Goal: Task Accomplishment & Management: Complete application form

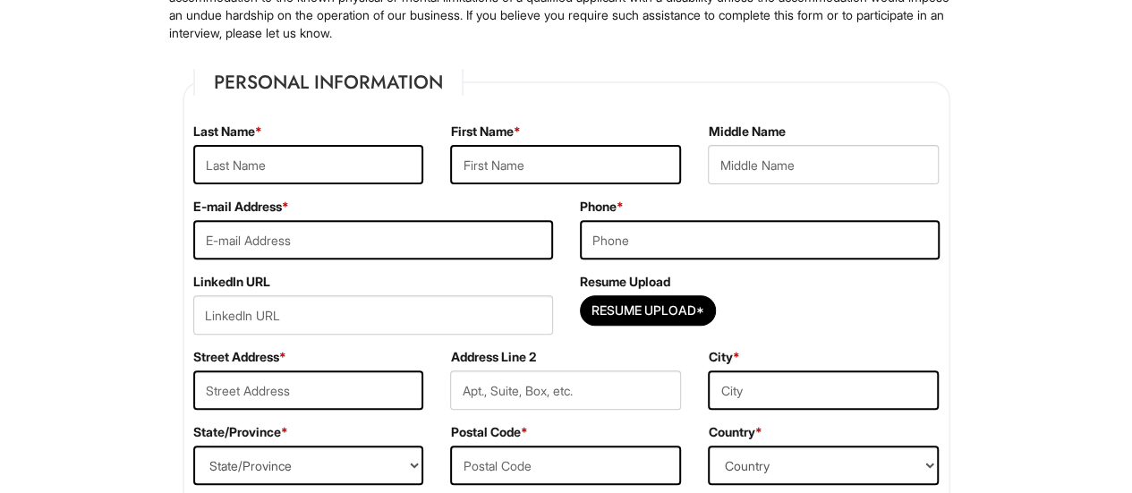
scroll to position [227, 0]
click at [324, 172] on input "text" at bounding box center [308, 163] width 231 height 39
type input "[PERSON_NAME]"
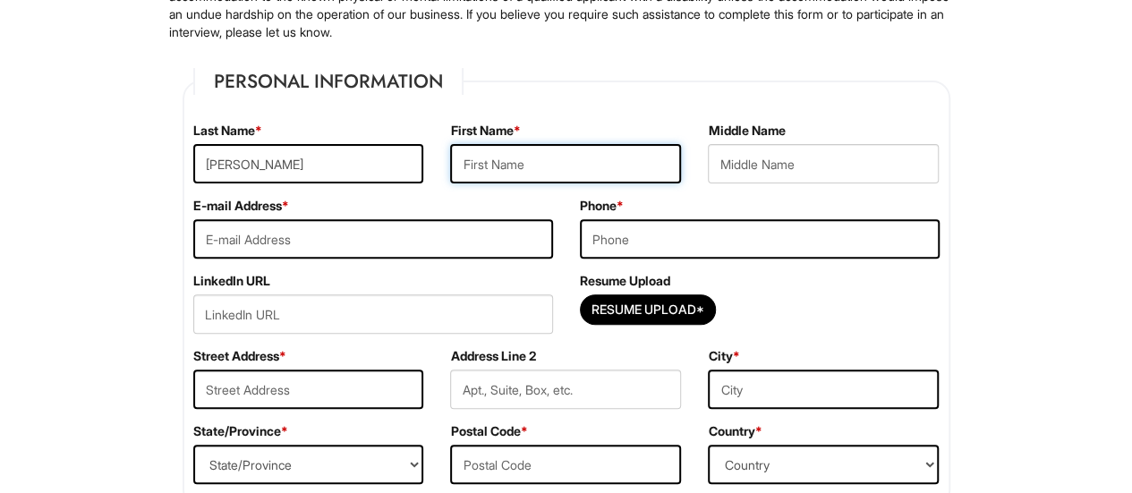
type input "[PERSON_NAME]"
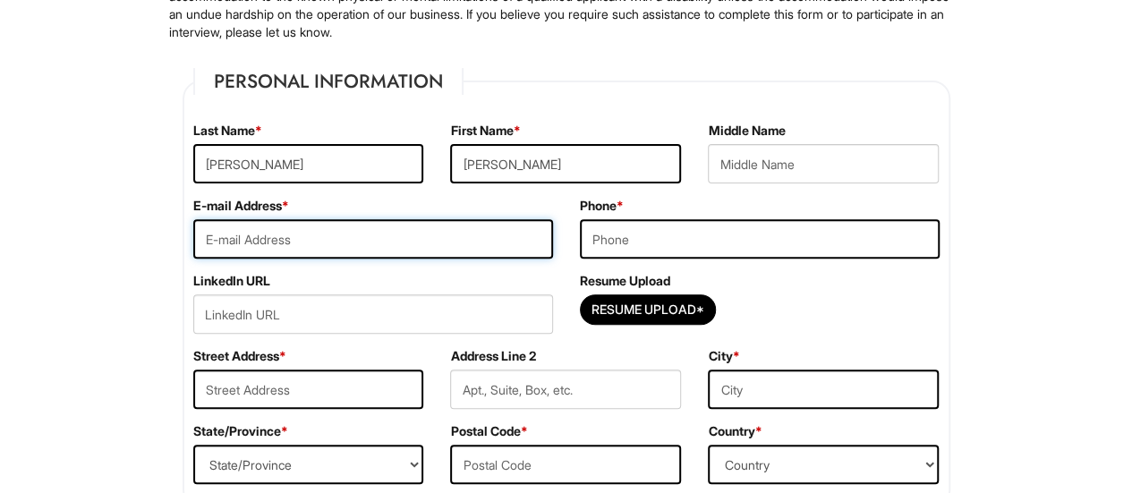
type input "[EMAIL_ADDRESS][DOMAIN_NAME]"
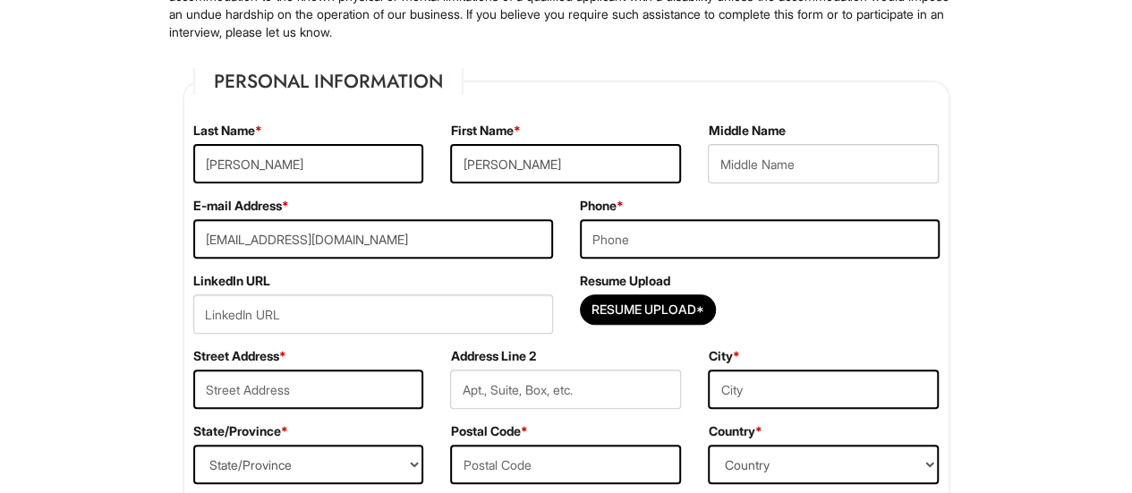
type input "7862807773"
type input "[STREET_ADDRESS]"
type input "BOCA RATON"
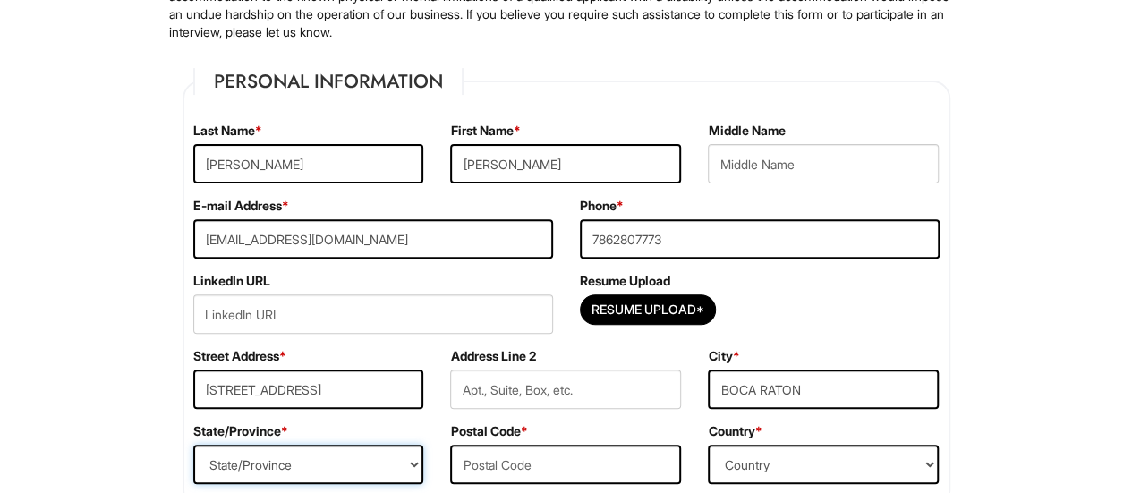
select select "FL"
type input "33434"
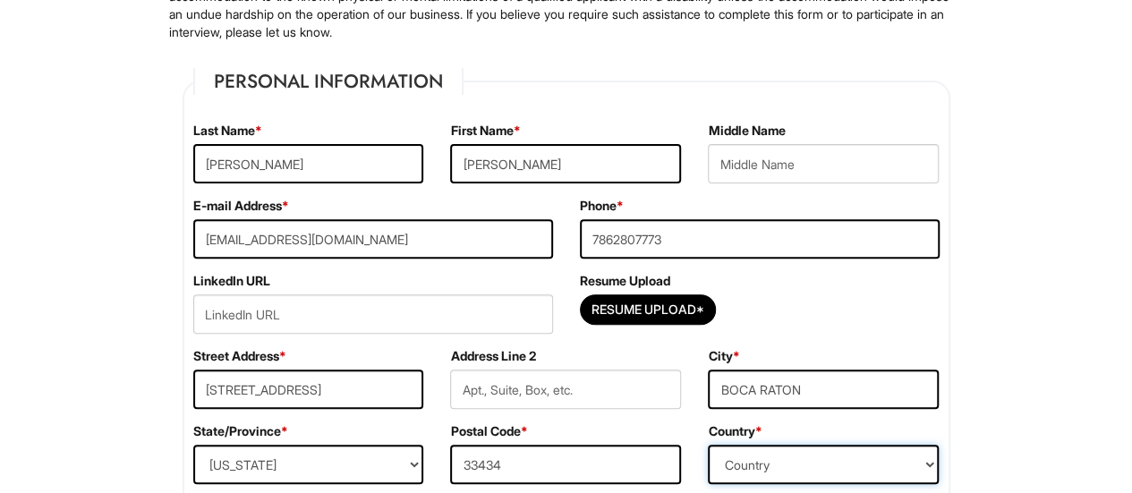
select select "[GEOGRAPHIC_DATA]"
click at [512, 168] on input "[PERSON_NAME]" at bounding box center [565, 163] width 231 height 39
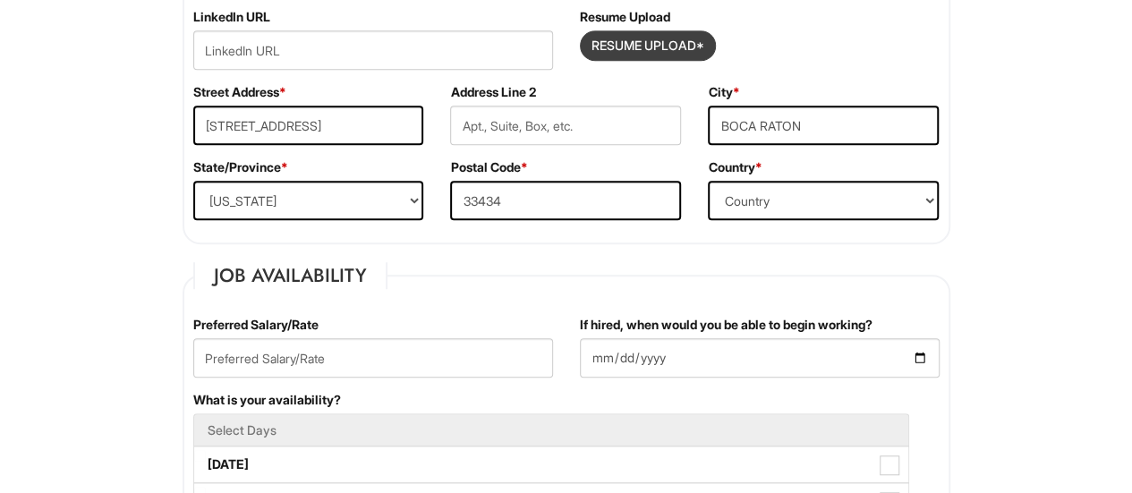
scroll to position [492, 0]
type input "Maysa"
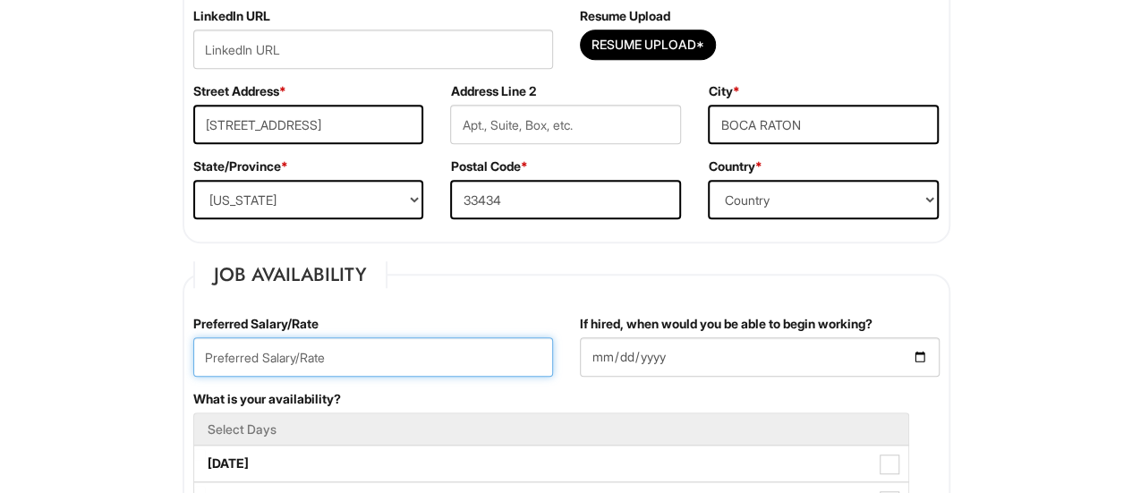
click at [301, 362] on input "text" at bounding box center [373, 356] width 360 height 39
type input "80.000.00"
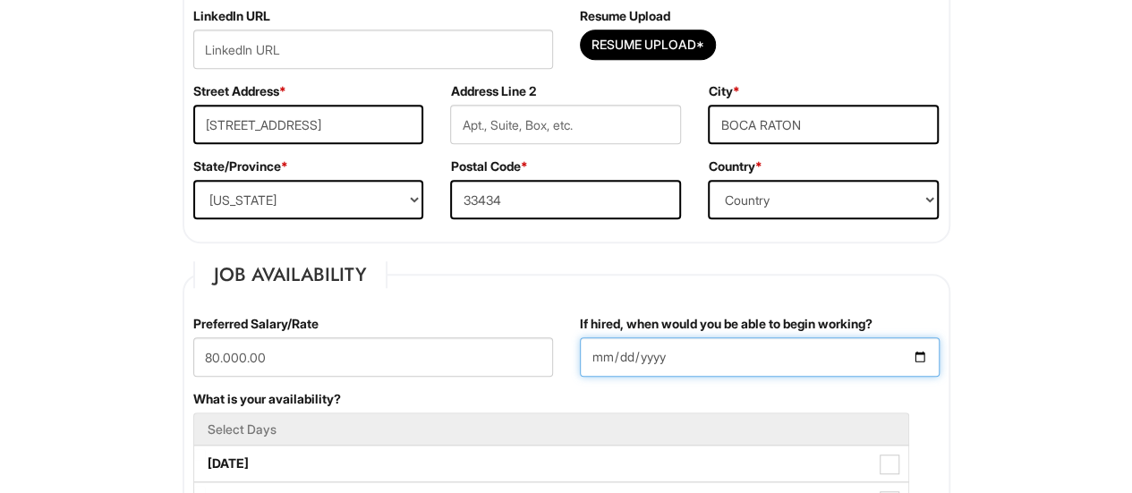
click at [661, 360] on input "If hired, when would you be able to begin working?" at bounding box center [760, 356] width 360 height 39
click at [920, 353] on input "If hired, when would you be able to begin working?" at bounding box center [760, 356] width 360 height 39
type input "[DATE]"
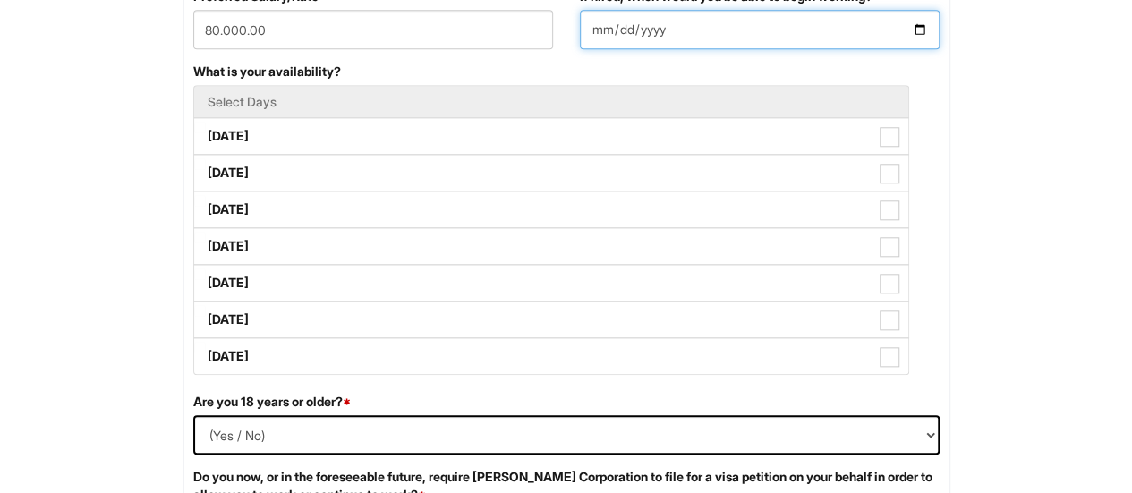
scroll to position [820, 0]
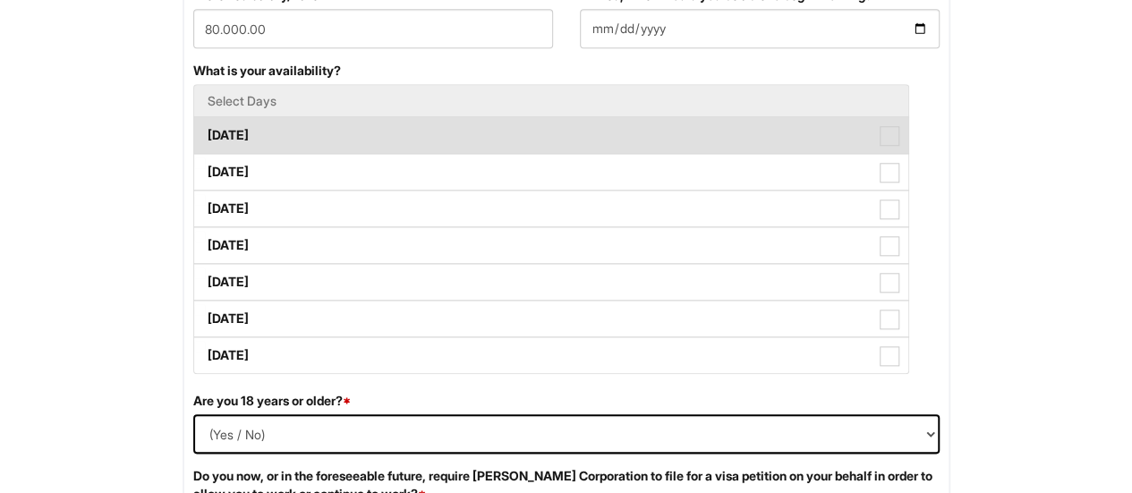
click at [893, 129] on span at bounding box center [889, 136] width 20 height 20
click at [206, 129] on Available_Monday "[DATE]" at bounding box center [200, 127] width 12 height 12
checkbox Available_Monday "true"
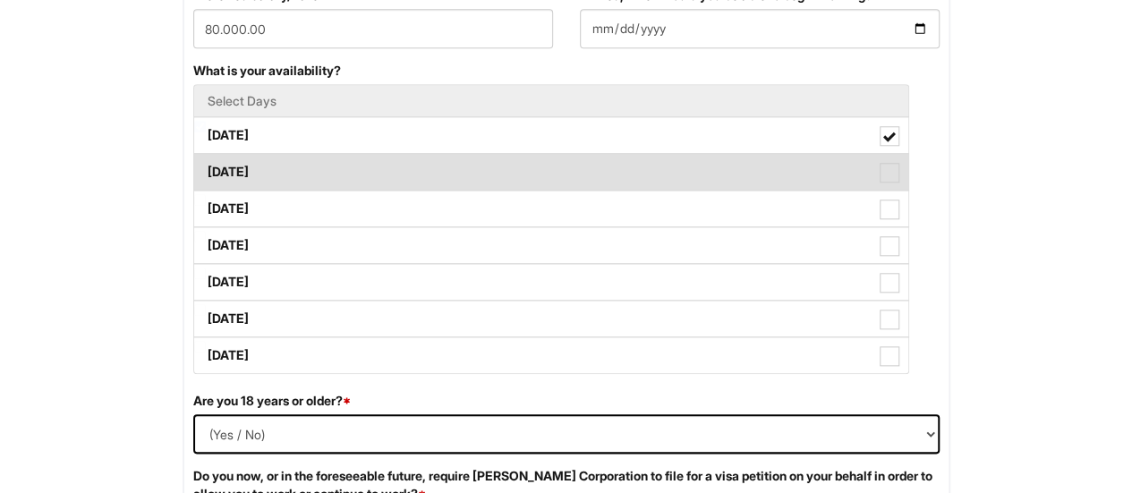
click at [893, 169] on span at bounding box center [889, 173] width 20 height 20
click at [206, 169] on Available_Tuesday "[DATE]" at bounding box center [200, 163] width 12 height 12
checkbox Available_Tuesday "true"
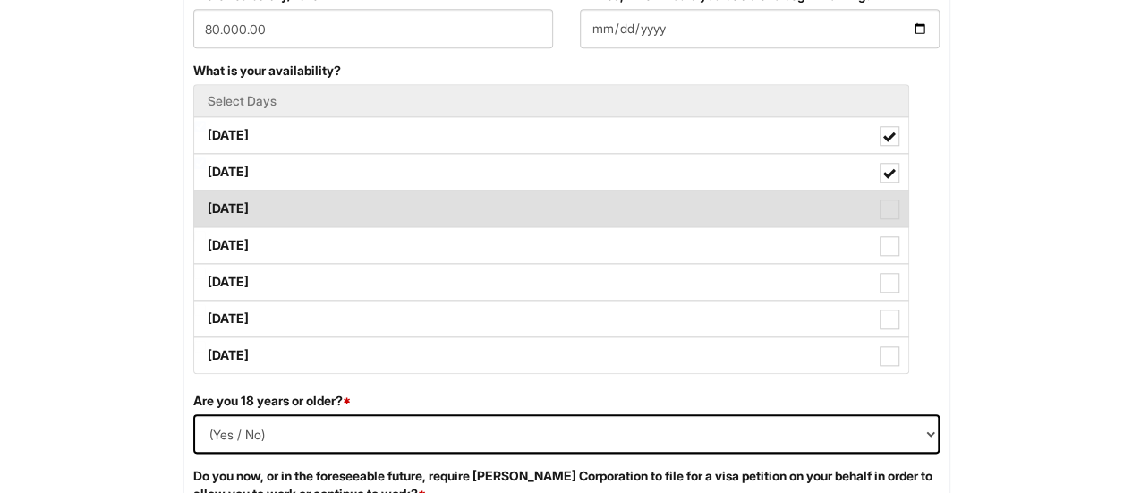
click at [894, 203] on span at bounding box center [889, 209] width 20 height 20
click at [206, 203] on Available_Wednesday "[DATE]" at bounding box center [200, 200] width 12 height 12
checkbox Available_Wednesday "true"
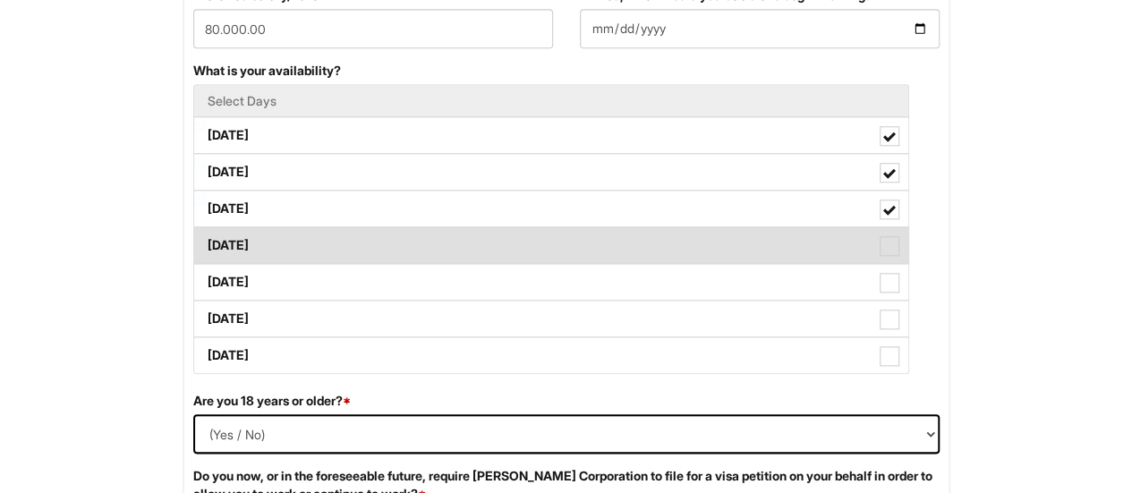
click at [894, 236] on span at bounding box center [889, 246] width 20 height 20
click at [206, 234] on Available_Thursday "[DATE]" at bounding box center [200, 237] width 12 height 12
checkbox Available_Thursday "true"
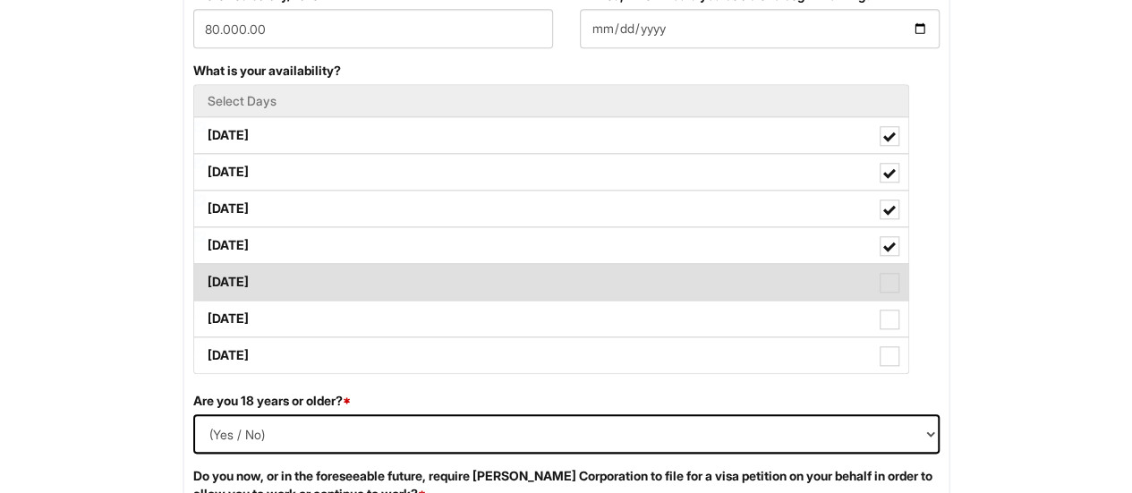
click at [896, 273] on span at bounding box center [889, 283] width 20 height 20
click at [206, 273] on Available_Friday "[DATE]" at bounding box center [200, 273] width 12 height 12
checkbox Available_Friday "true"
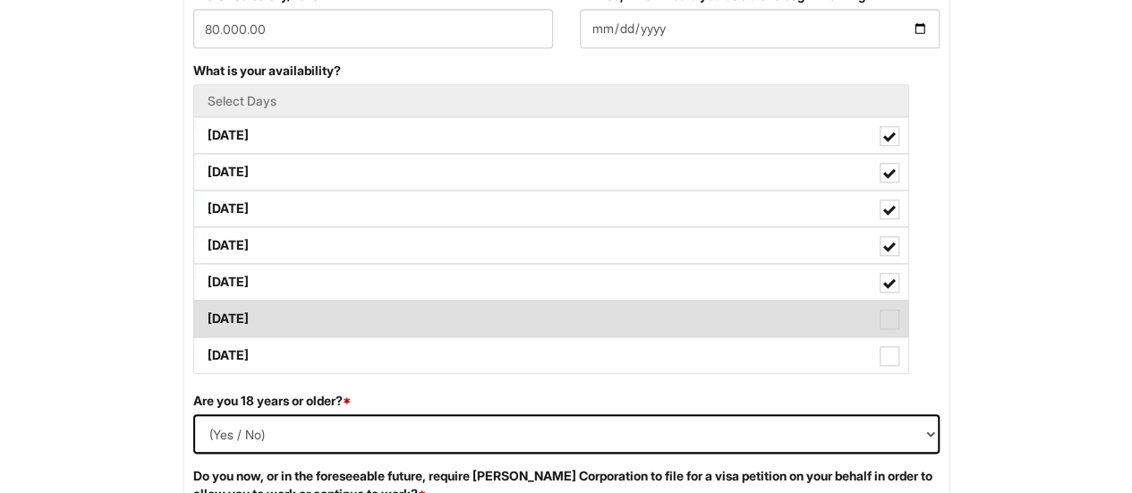
click at [891, 313] on span at bounding box center [889, 319] width 20 height 20
click at [206, 313] on Available_Saturday "[DATE]" at bounding box center [200, 310] width 12 height 12
checkbox Available_Saturday "true"
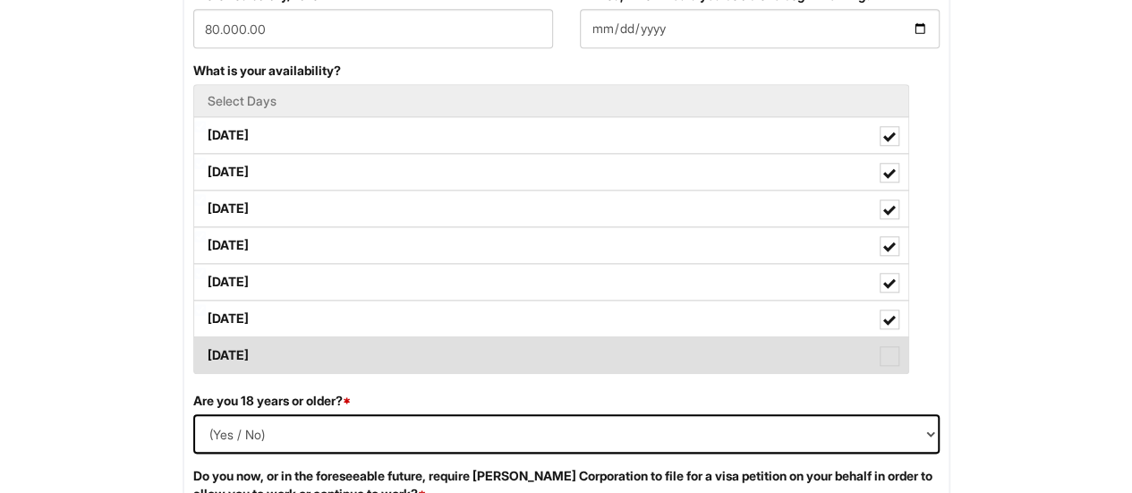
click at [894, 352] on span at bounding box center [889, 356] width 20 height 20
click at [206, 352] on Available_Sunday "[DATE]" at bounding box center [200, 347] width 12 height 12
checkbox Available_Sunday "true"
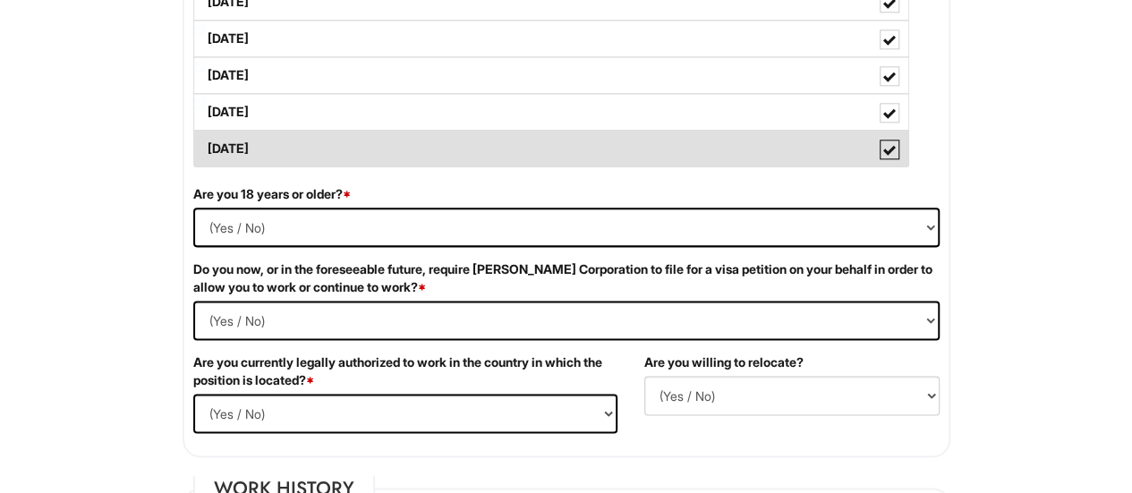
scroll to position [1028, 0]
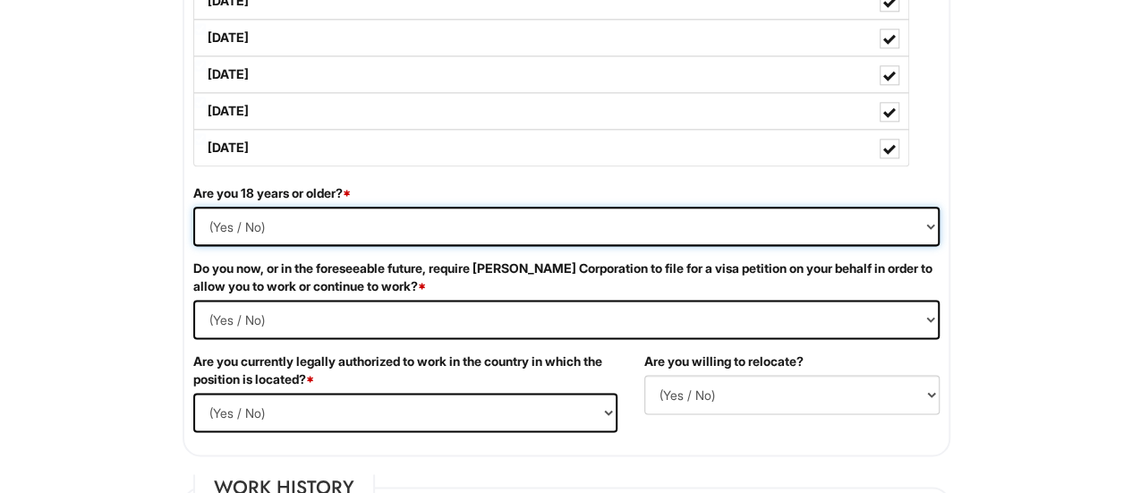
click at [586, 214] on select "(Yes / No) Yes No" at bounding box center [566, 226] width 746 height 39
select select "Yes"
click at [193, 207] on select "(Yes / No) Yes No" at bounding box center [566, 226] width 746 height 39
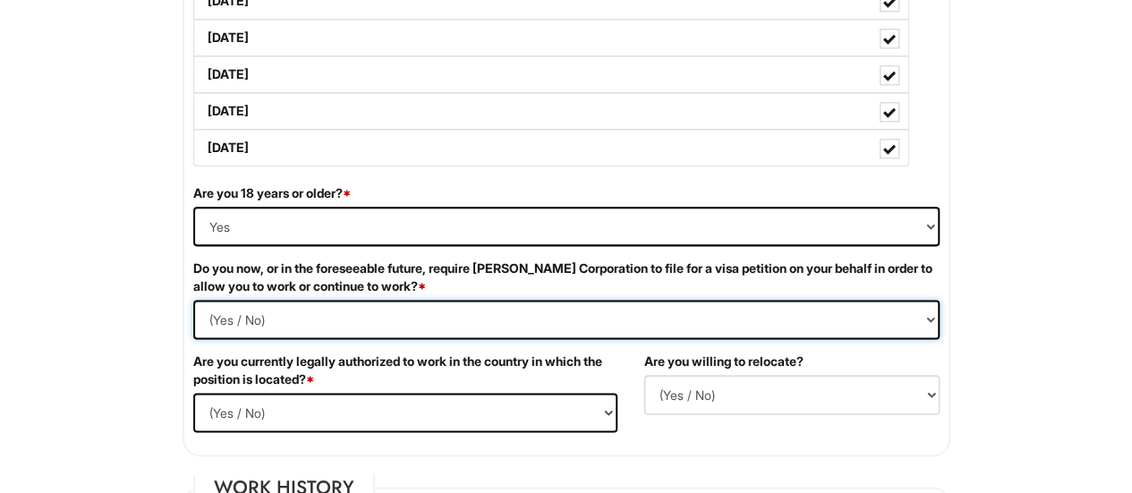
click at [386, 318] on Required "(Yes / No) Yes No" at bounding box center [566, 319] width 746 height 39
select Required "No"
click at [193, 300] on Required "(Yes / No) Yes No" at bounding box center [566, 319] width 746 height 39
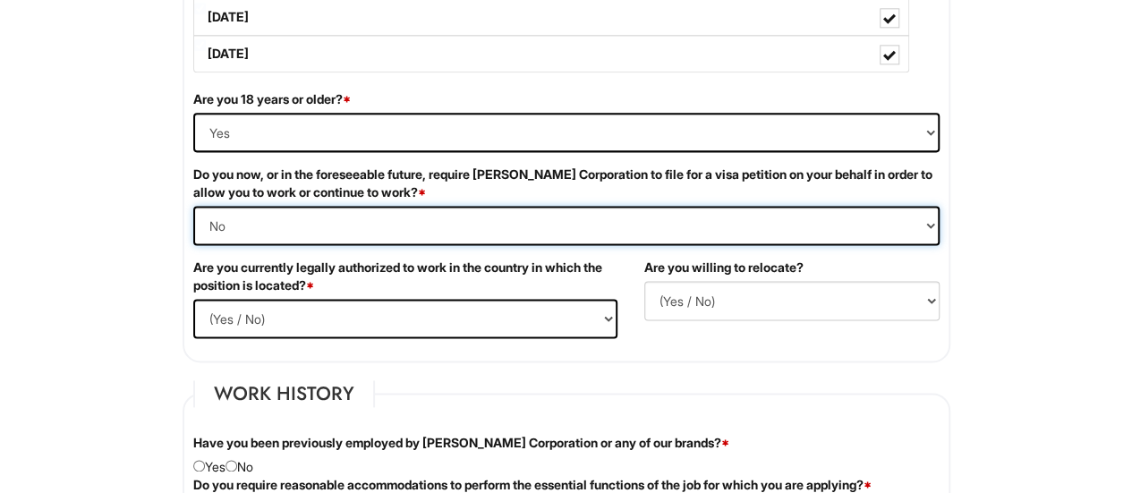
scroll to position [1123, 0]
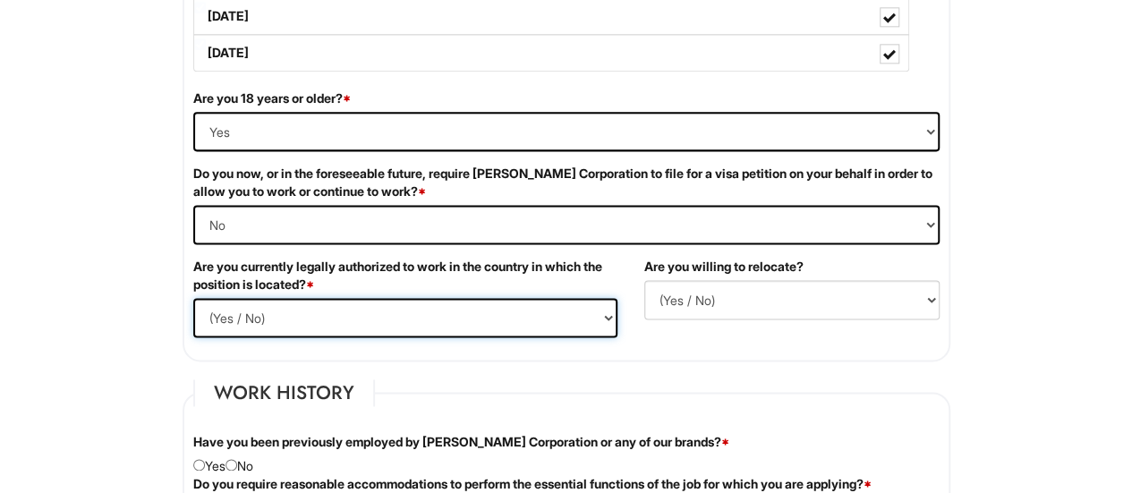
click at [578, 316] on select "(Yes / No) Yes No" at bounding box center [405, 317] width 424 height 39
select select "Yes"
click at [193, 298] on select "(Yes / No) Yes No" at bounding box center [405, 317] width 424 height 39
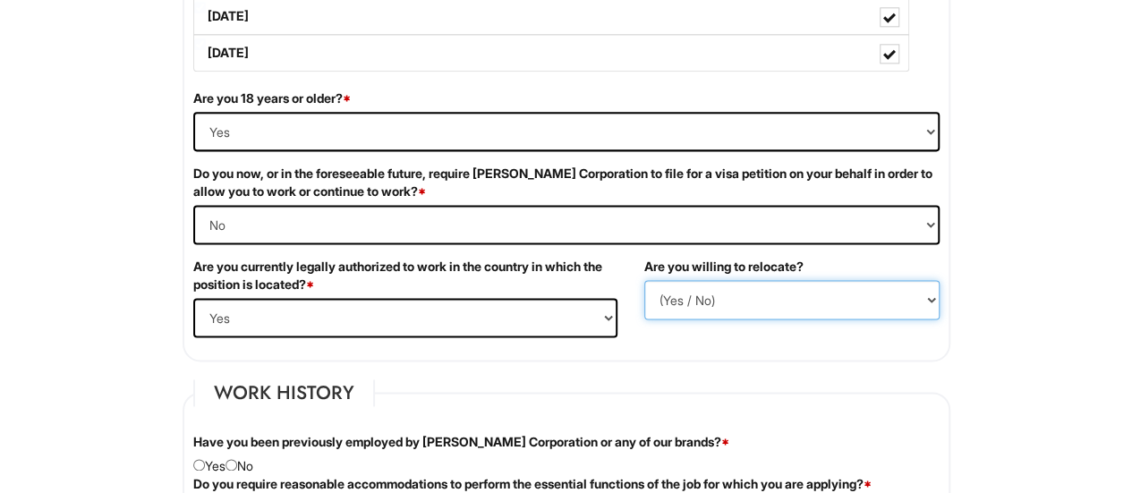
click at [767, 296] on select "(Yes / No) No Yes" at bounding box center [791, 299] width 295 height 39
click at [644, 280] on select "(Yes / No) No Yes" at bounding box center [791, 299] width 295 height 39
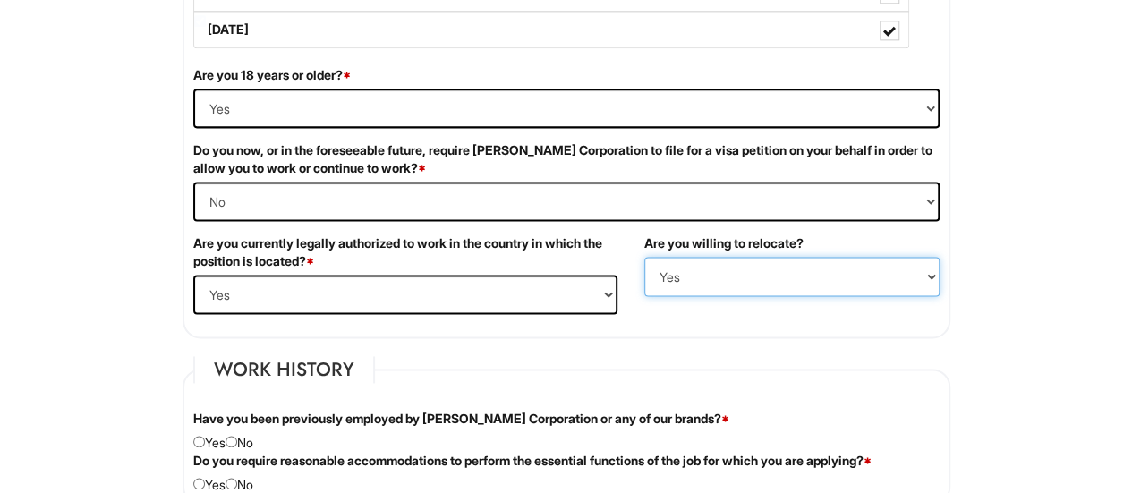
click at [776, 271] on select "(Yes / No) No Yes" at bounding box center [791, 276] width 295 height 39
select select "N"
click at [644, 257] on select "(Yes / No) No Yes" at bounding box center [791, 276] width 295 height 39
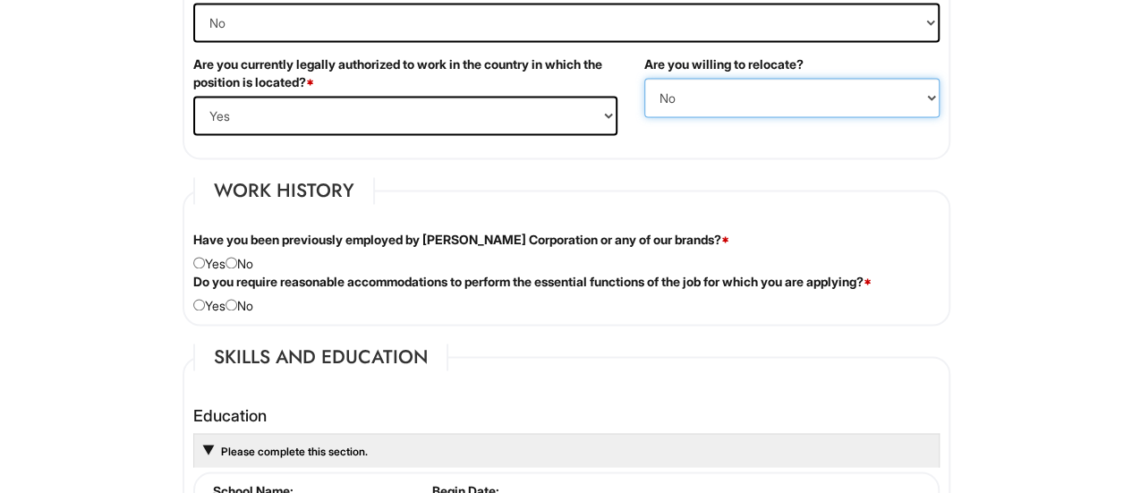
scroll to position [1328, 0]
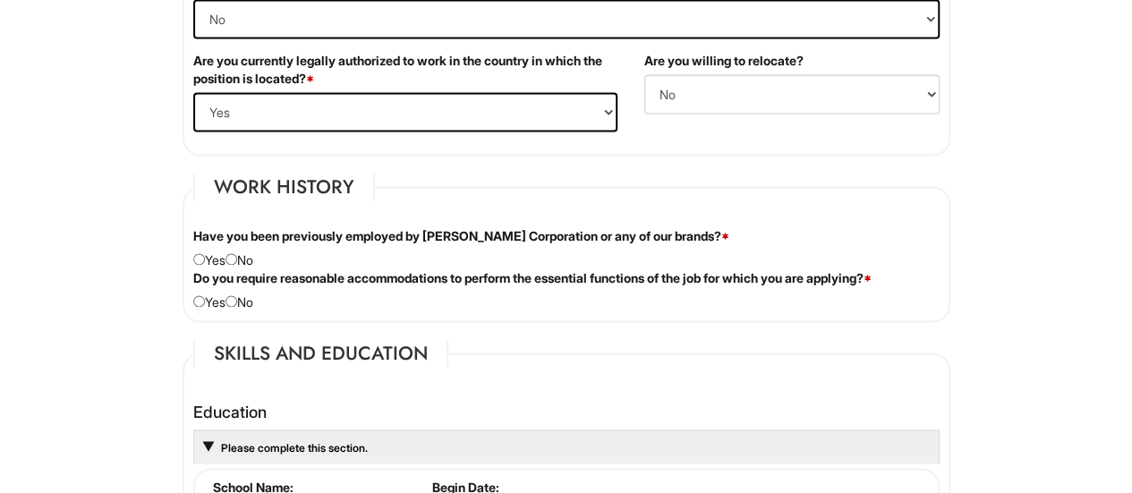
click at [240, 260] on div "Have you been previously employed by [PERSON_NAME] Corporation or any of our br…" at bounding box center [566, 248] width 773 height 42
click at [237, 258] on input "radio" at bounding box center [231, 259] width 12 height 12
radio input "true"
click at [237, 297] on input "radio" at bounding box center [231, 301] width 12 height 12
radio input "true"
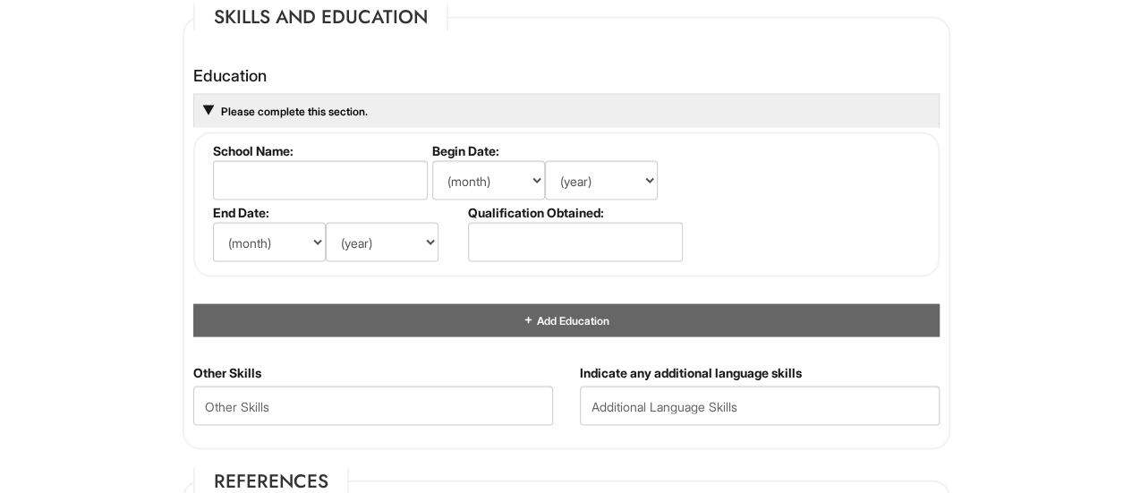
scroll to position [1668, 0]
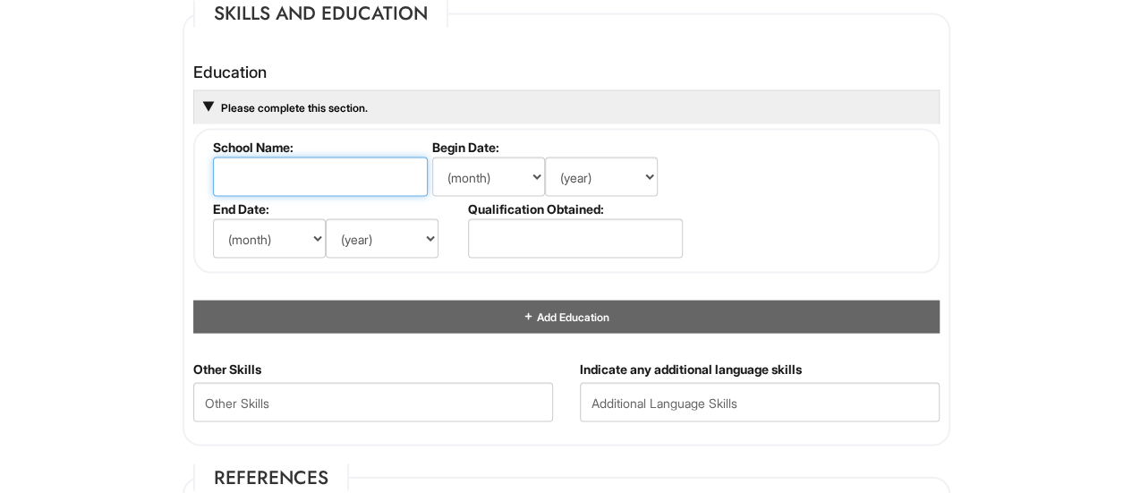
click at [318, 177] on input "text" at bounding box center [320, 176] width 215 height 39
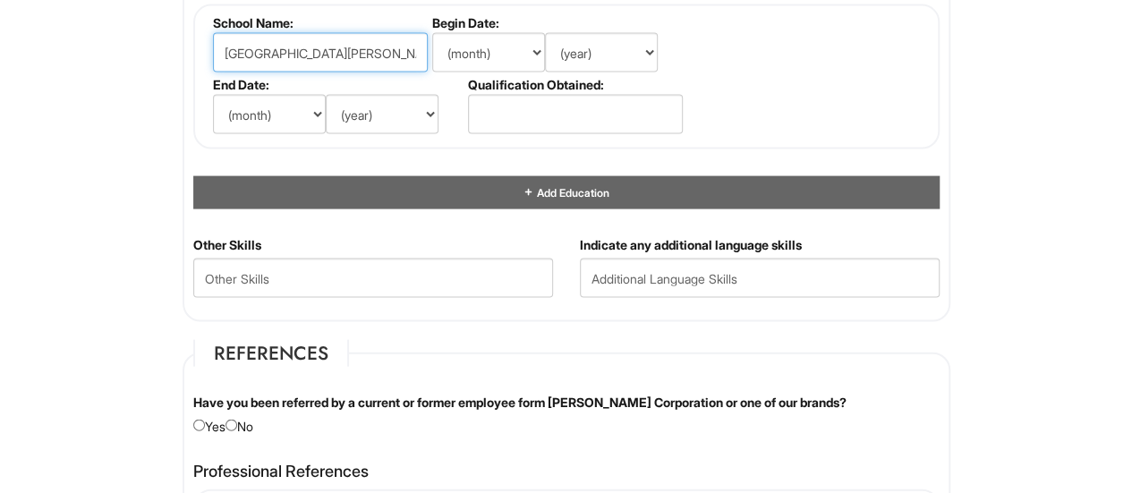
scroll to position [1787, 0]
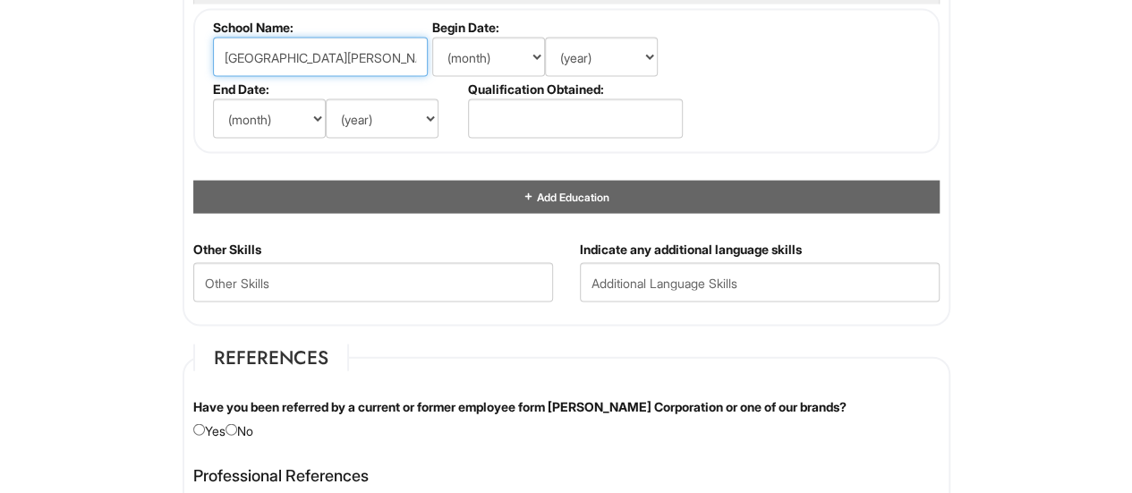
type input "[GEOGRAPHIC_DATA][PERSON_NAME]"
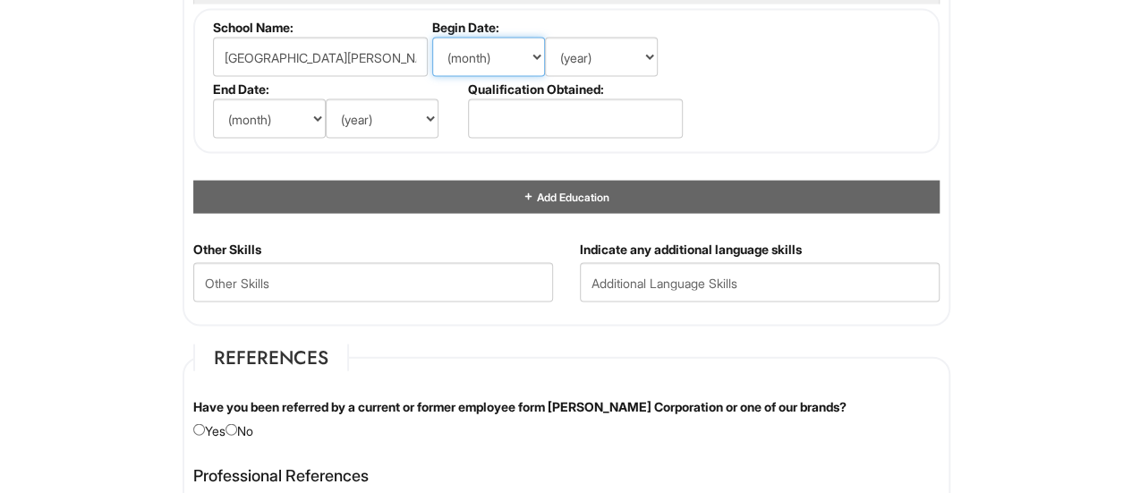
click at [528, 49] on select "(month) Jan Feb Mar Apr May Jun [DATE] Aug Sep Oct Nov Dec" at bounding box center [488, 57] width 113 height 39
select select "1"
click at [432, 38] on select "(month) Jan Feb Mar Apr May Jun [DATE] Aug Sep Oct Nov Dec" at bounding box center [488, 57] width 113 height 39
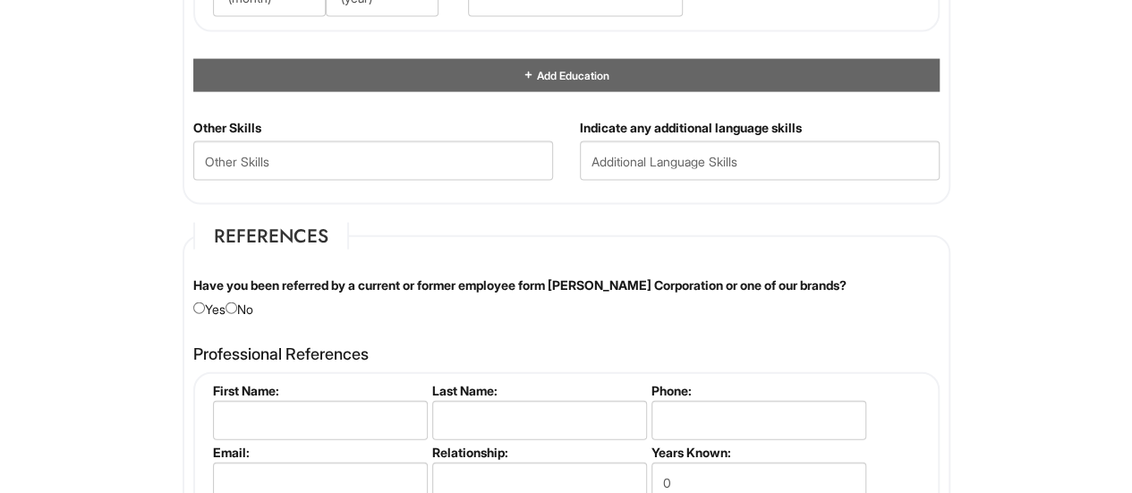
scroll to position [2014, 0]
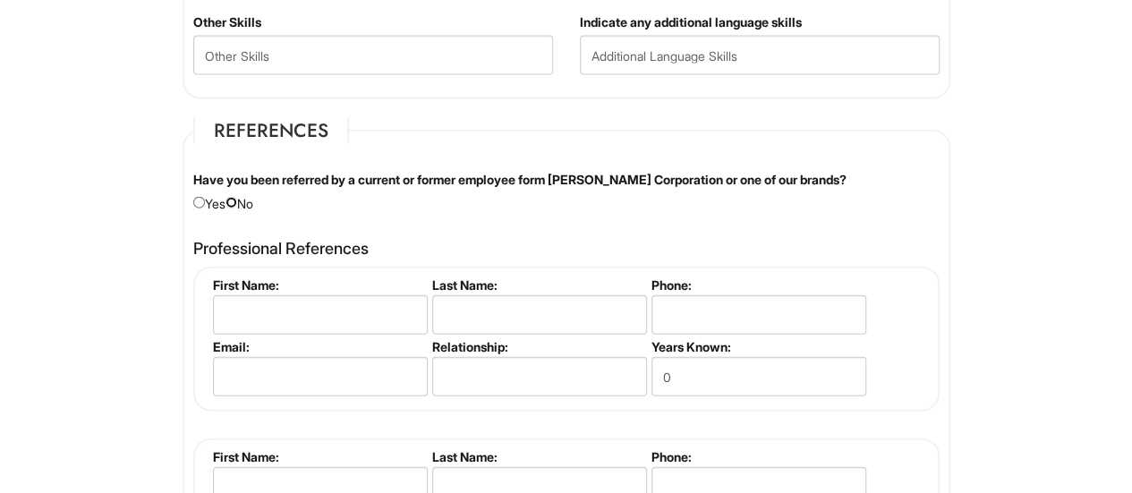
click at [237, 199] on input "radio" at bounding box center [231, 203] width 12 height 12
radio input "true"
click at [292, 311] on input "text" at bounding box center [320, 314] width 215 height 39
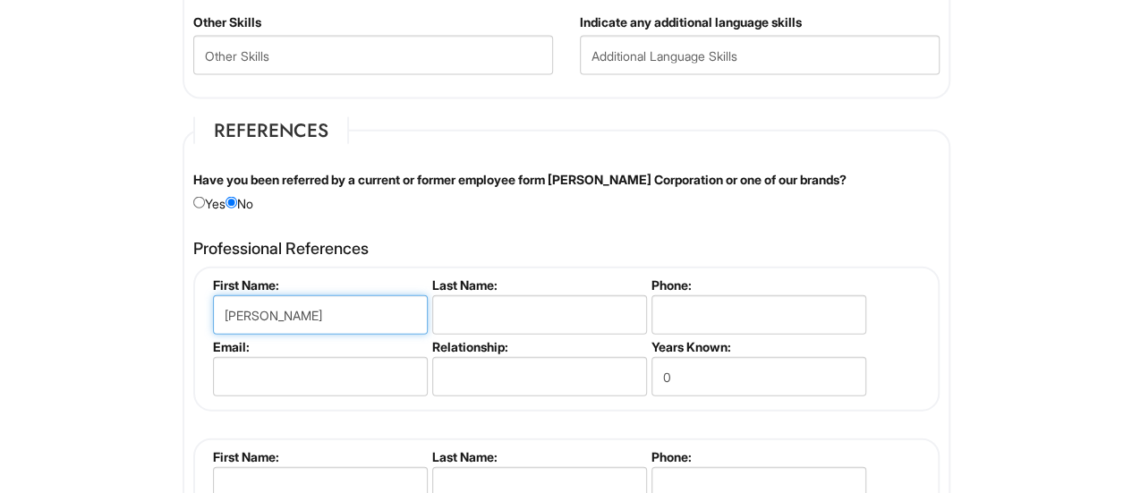
type input "[PERSON_NAME]"
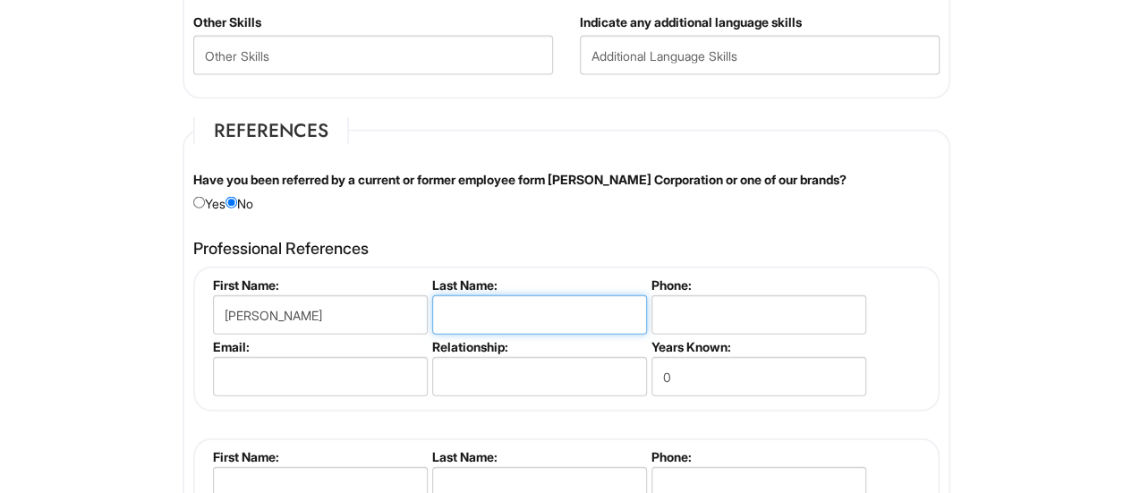
click at [598, 304] on input "text" at bounding box center [539, 314] width 215 height 39
type input "[PERSON_NAME]"
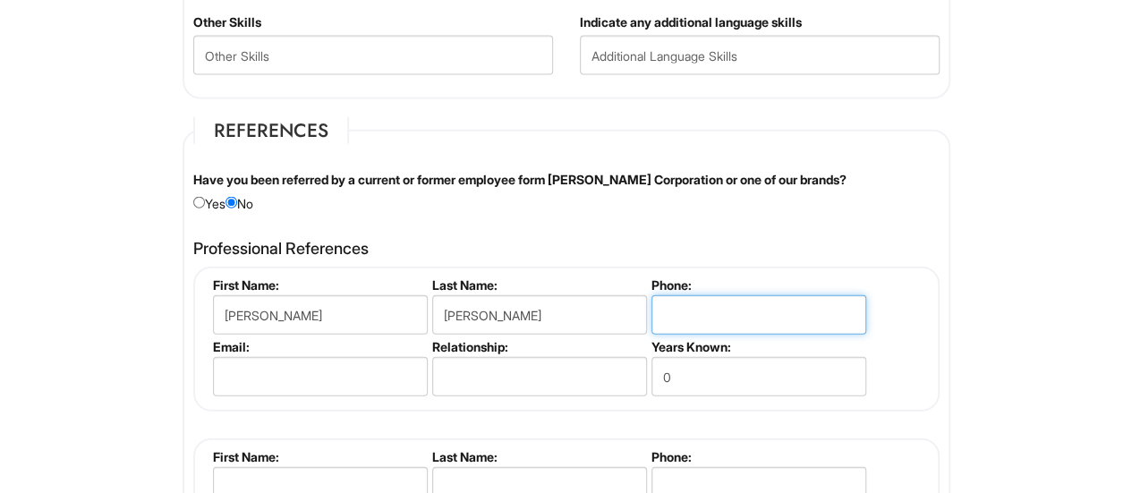
click at [764, 305] on input "tel" at bounding box center [758, 314] width 215 height 39
type input "5613056133"
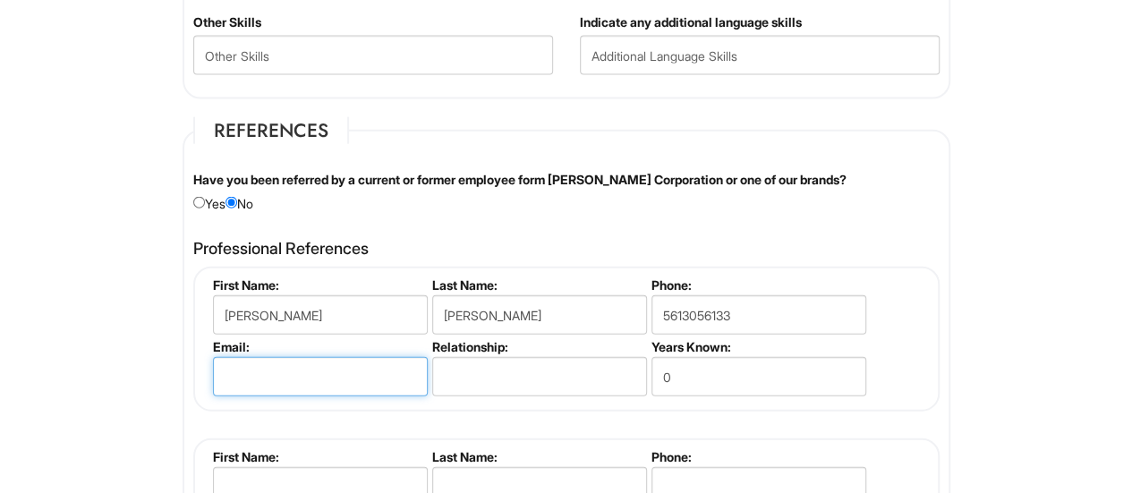
click at [302, 368] on input "email" at bounding box center [320, 376] width 215 height 39
type input "[EMAIL_ADDRESS][DOMAIN_NAME]"
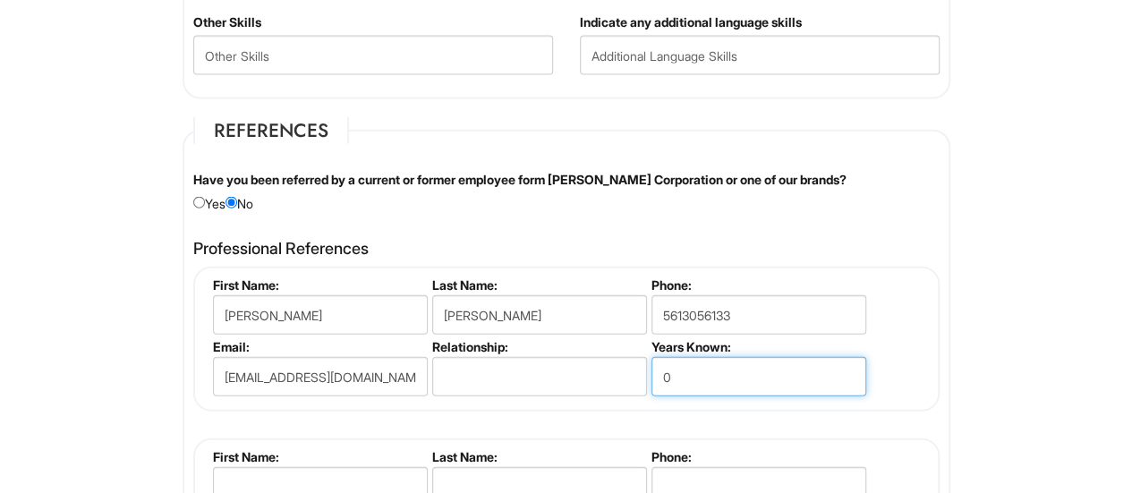
click at [834, 374] on input "0" at bounding box center [758, 376] width 215 height 39
type input "0"
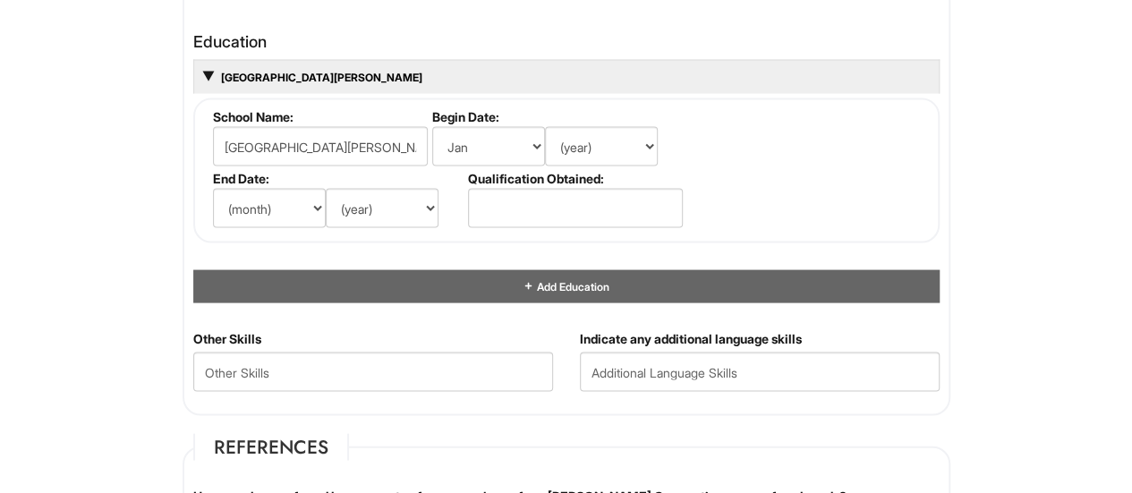
scroll to position [1697, 0]
type input "20"
click at [161, 204] on div "1 2 3 Sr. Shop Manager, A|X Macy's Aventura & Boca Raton PLEASE COMPLETE ALL RE…" at bounding box center [566, 55] width 830 height 3414
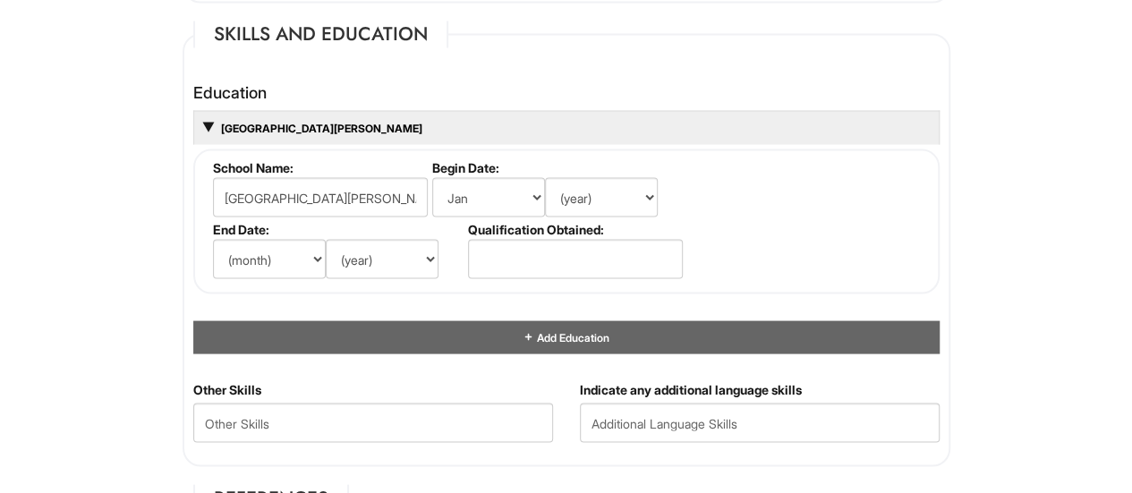
scroll to position [1647, 0]
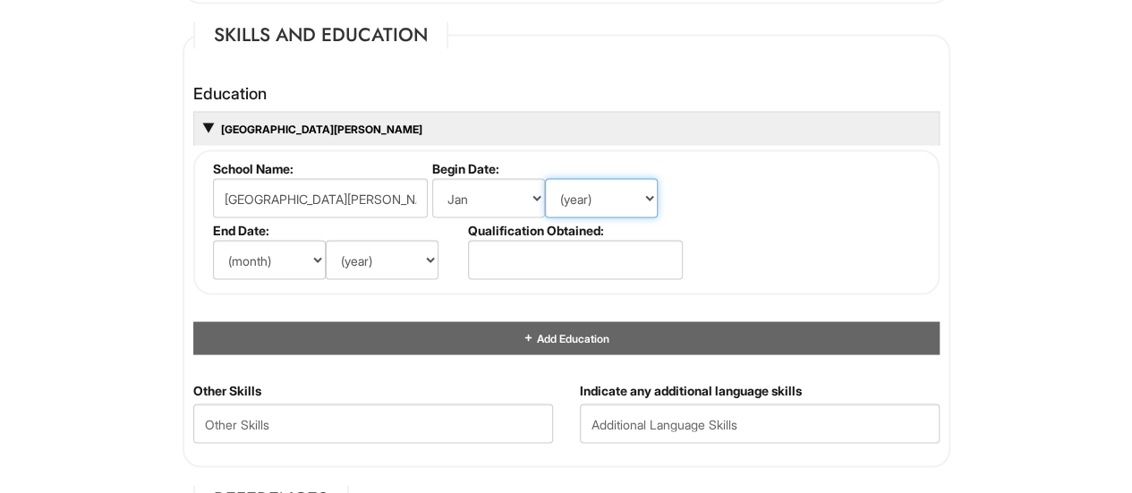
click at [626, 196] on select "(year) 2029 2028 2027 2026 2025 2024 2023 2022 2021 2020 2019 2018 2017 2016 20…" at bounding box center [601, 197] width 113 height 39
click at [545, 178] on select "(year) 2029 2028 2027 2026 2025 2024 2023 2022 2021 2020 2019 2018 2017 2016 20…" at bounding box center [601, 197] width 113 height 39
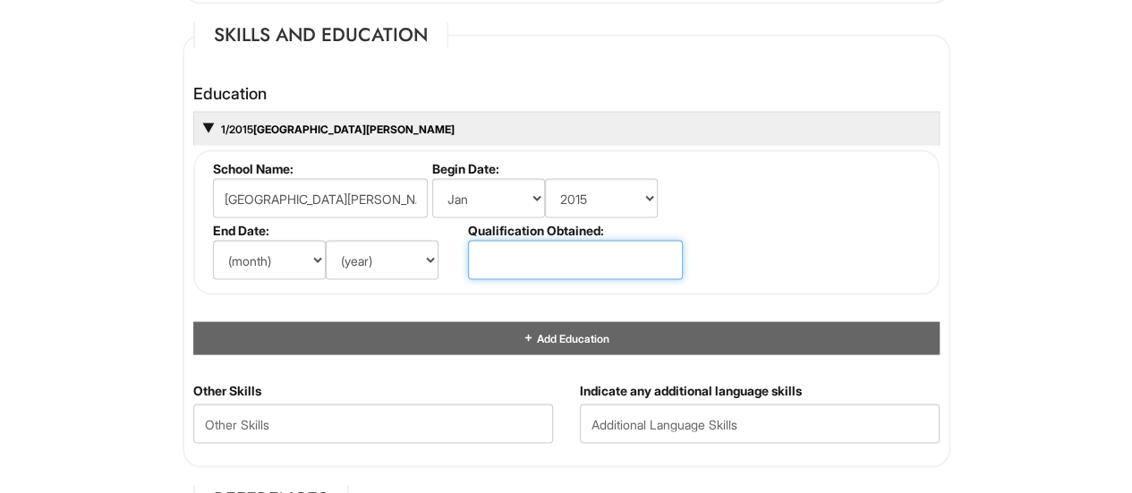
click at [565, 253] on input "text" at bounding box center [575, 259] width 215 height 39
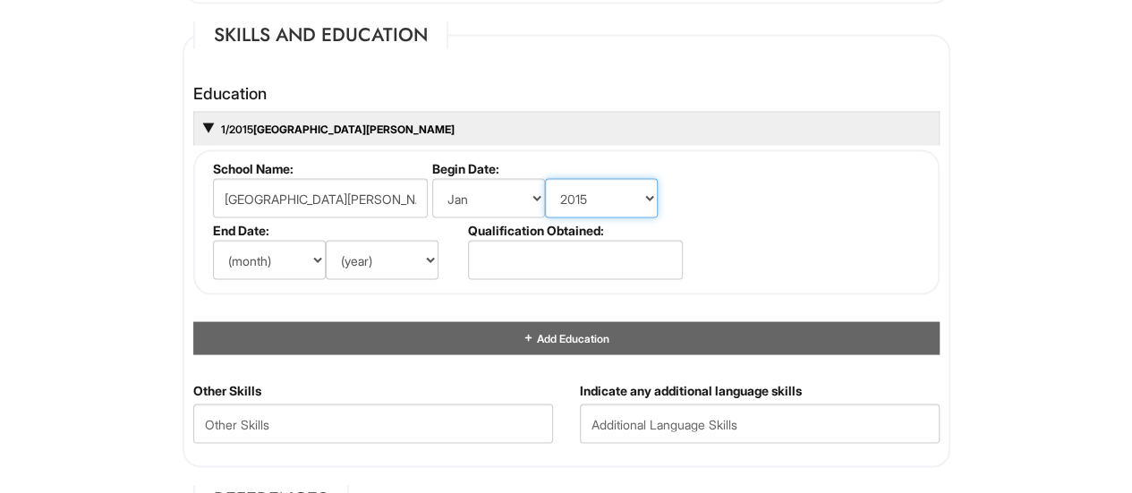
click at [604, 187] on select "(year) 2029 2028 2027 2026 2025 2024 2023 2022 2021 2020 2019 2018 2017 2016 20…" at bounding box center [601, 197] width 113 height 39
select select "2007"
click at [545, 178] on select "(year) 2029 2028 2027 2026 2025 2024 2023 2022 2021 2020 2019 2018 2017 2016 20…" at bounding box center [601, 197] width 113 height 39
click at [293, 263] on select "(month) Jan Feb Mar Apr May Jun [DATE] Aug Sep Oct Nov Dec" at bounding box center [269, 259] width 113 height 39
select select "12"
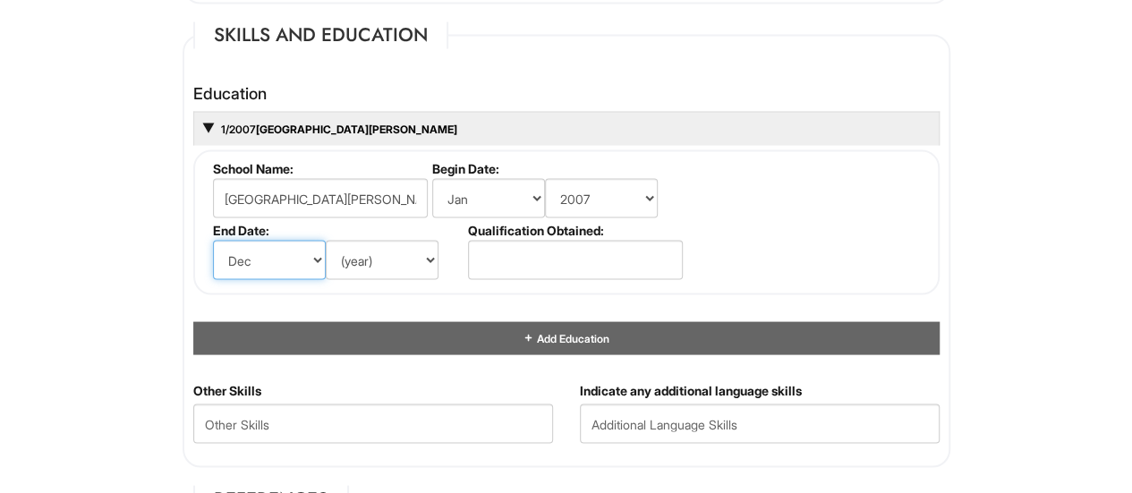
click at [213, 240] on select "(month) Jan Feb Mar Apr May Jun [DATE] Aug Sep Oct Nov Dec" at bounding box center [269, 259] width 113 height 39
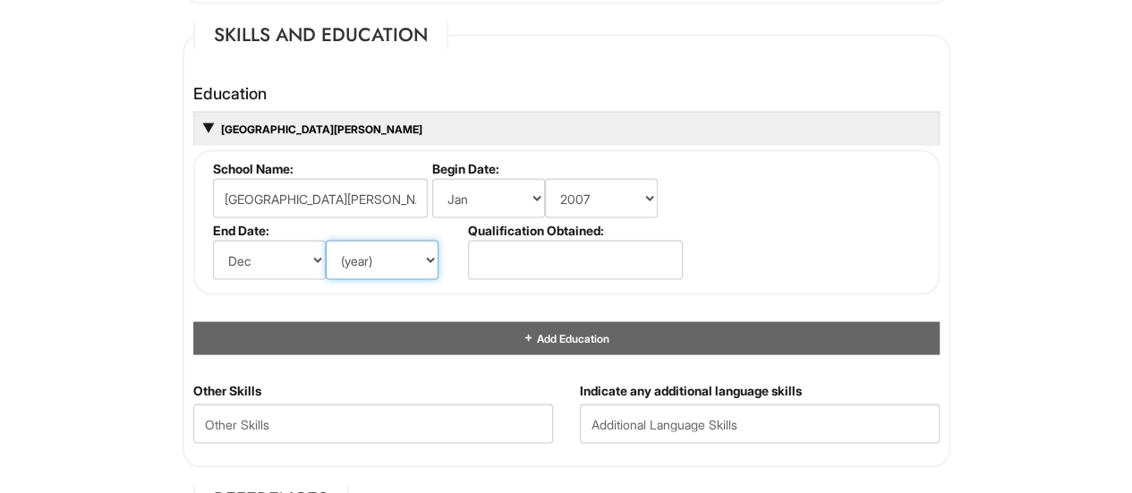
click at [426, 258] on select "(year) 2029 2028 2027 2026 2025 2024 2023 2022 2021 2020 2019 2018 2017 2016 20…" at bounding box center [382, 259] width 113 height 39
select select "2007"
click at [326, 240] on select "(year) 2029 2028 2027 2026 2025 2024 2023 2022 2021 2020 2019 2018 2017 2016 20…" at bounding box center [382, 259] width 113 height 39
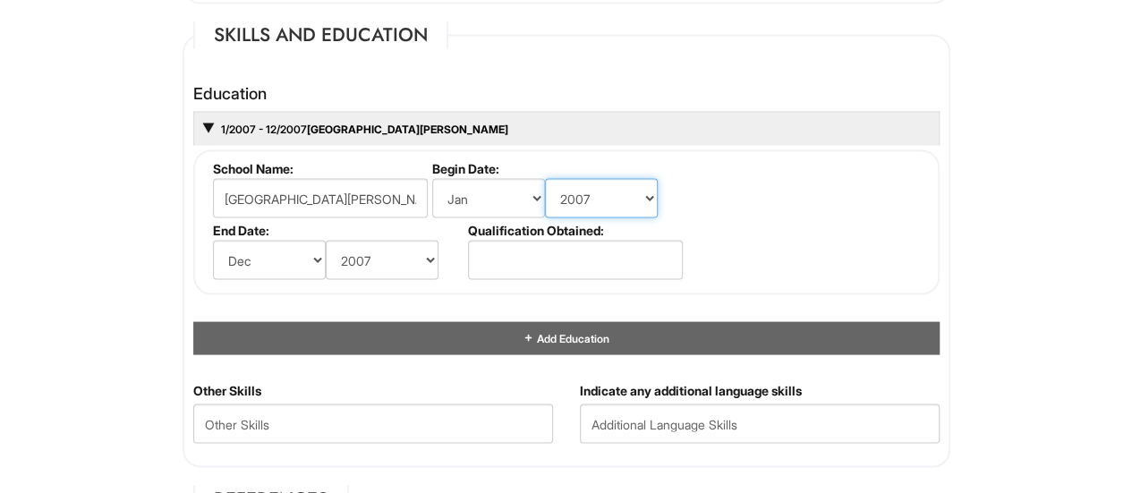
click at [651, 185] on select "(year) 2029 2028 2027 2026 2025 2024 2023 2022 2021 2020 2019 2018 2017 2016 20…" at bounding box center [601, 197] width 113 height 39
select select "2005"
click at [545, 178] on select "(year) 2029 2028 2027 2026 2025 2024 2023 2022 2021 2020 2019 2018 2017 2016 20…" at bounding box center [601, 197] width 113 height 39
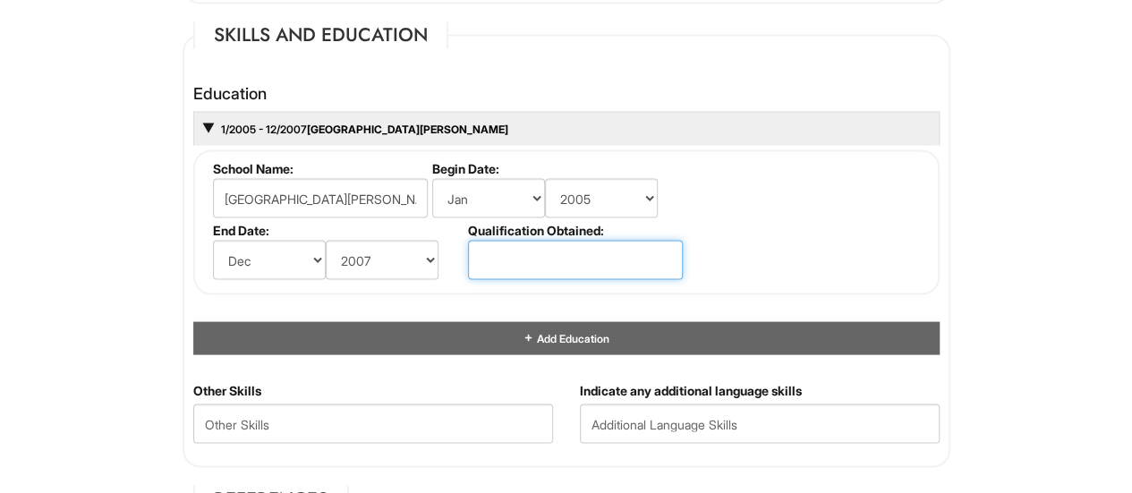
click at [587, 256] on input "text" at bounding box center [575, 259] width 215 height 39
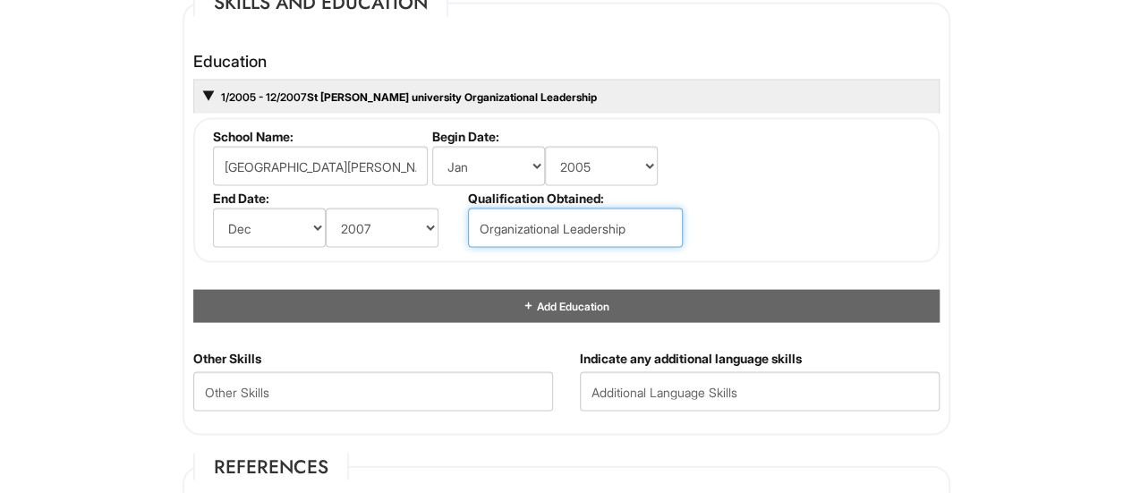
scroll to position [1680, 0]
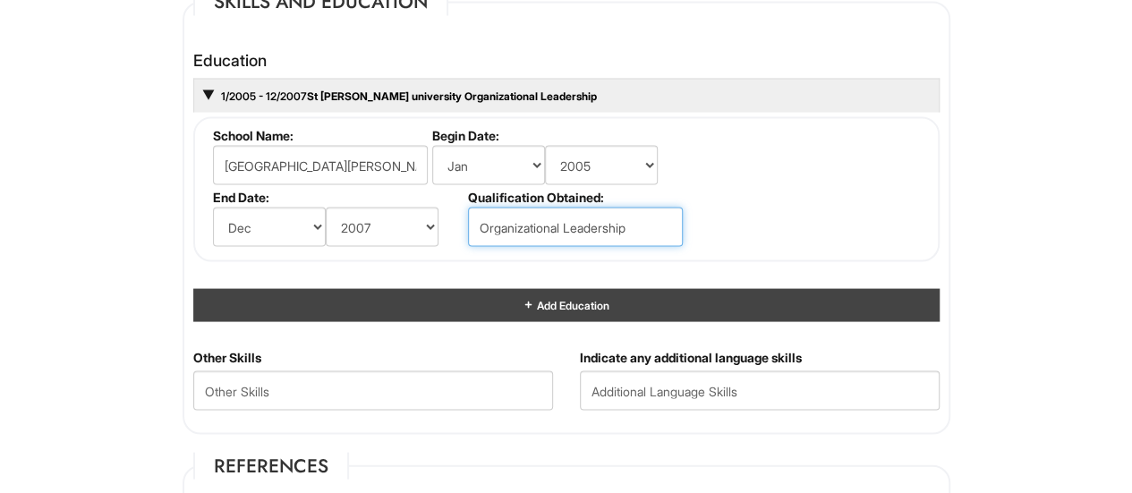
type input "Organizational Leadership"
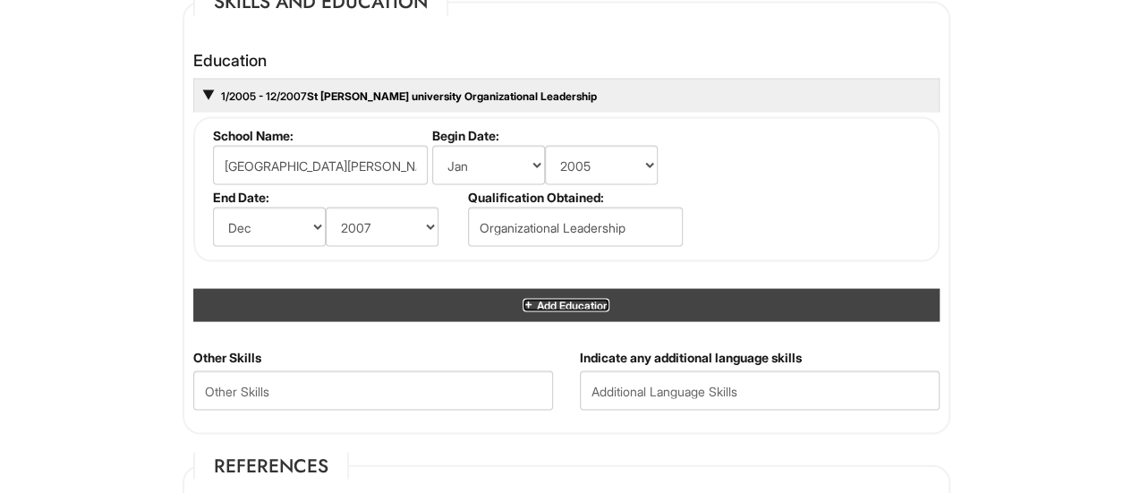
click at [538, 298] on span "Add Education" at bounding box center [571, 304] width 74 height 13
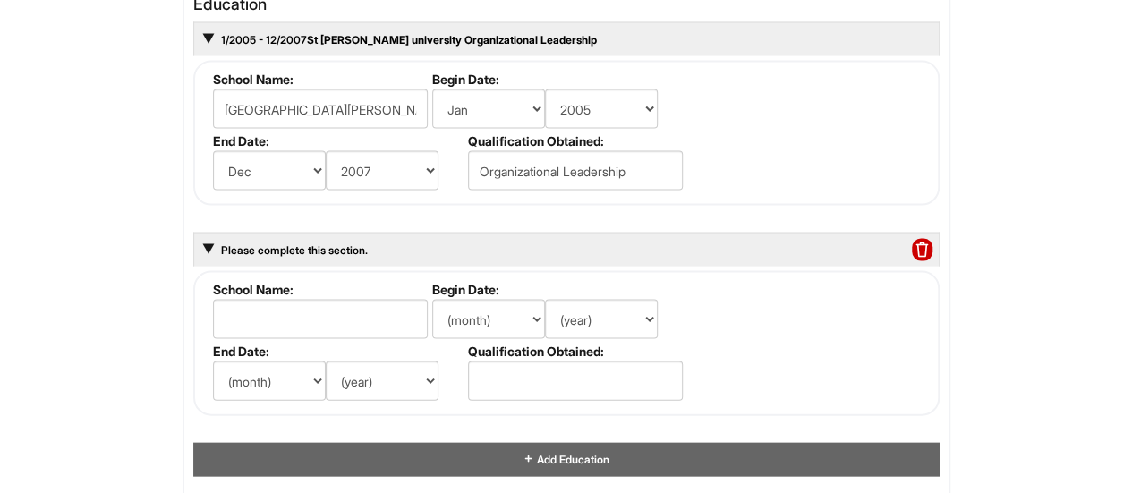
scroll to position [1736, 0]
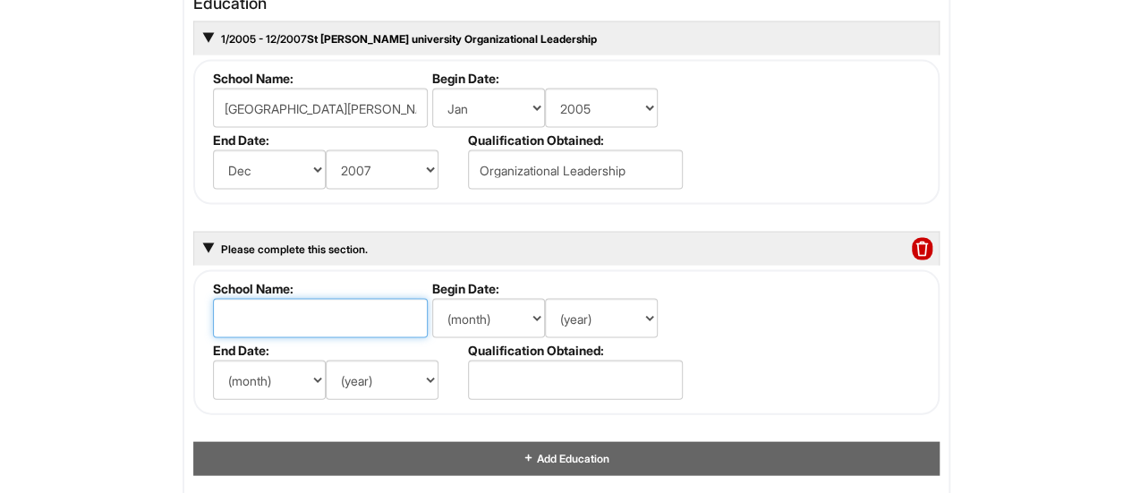
click at [386, 318] on input "text" at bounding box center [320, 318] width 215 height 39
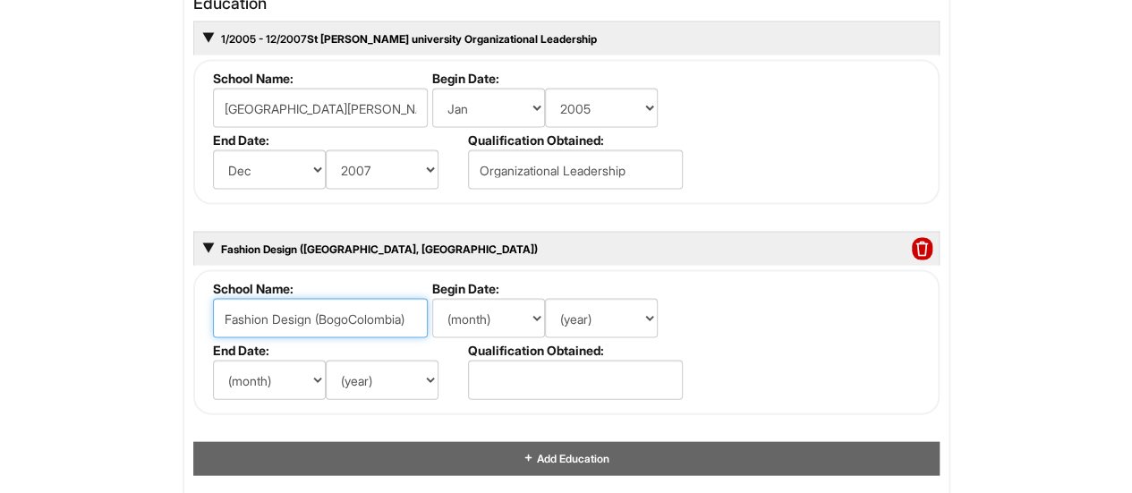
scroll to position [0, 0]
type input "Fashion Design ([GEOGRAPHIC_DATA])"
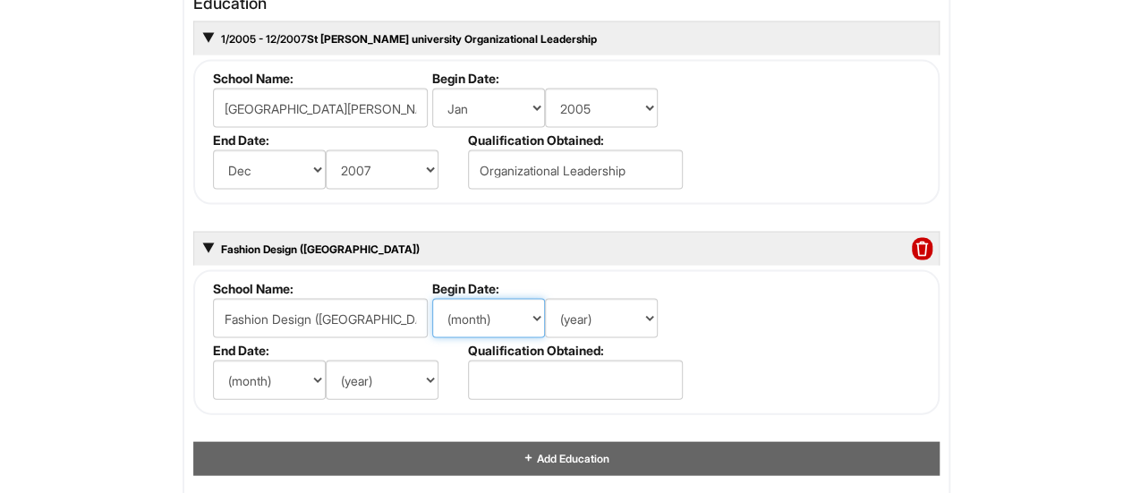
click at [523, 308] on select "(month) Jan Feb Mar Apr May Jun [DATE] Aug Sep Oct Nov Dec" at bounding box center [488, 318] width 113 height 39
select select "1"
click at [432, 299] on select "(month) Jan Feb Mar Apr May Jun [DATE] Aug Sep Oct Nov Dec" at bounding box center [488, 318] width 113 height 39
click at [648, 317] on select "(year) 2029 2028 2027 2026 2025 2024 2023 2022 2021 2020 2019 2018 2017 2016 20…" at bounding box center [601, 318] width 113 height 39
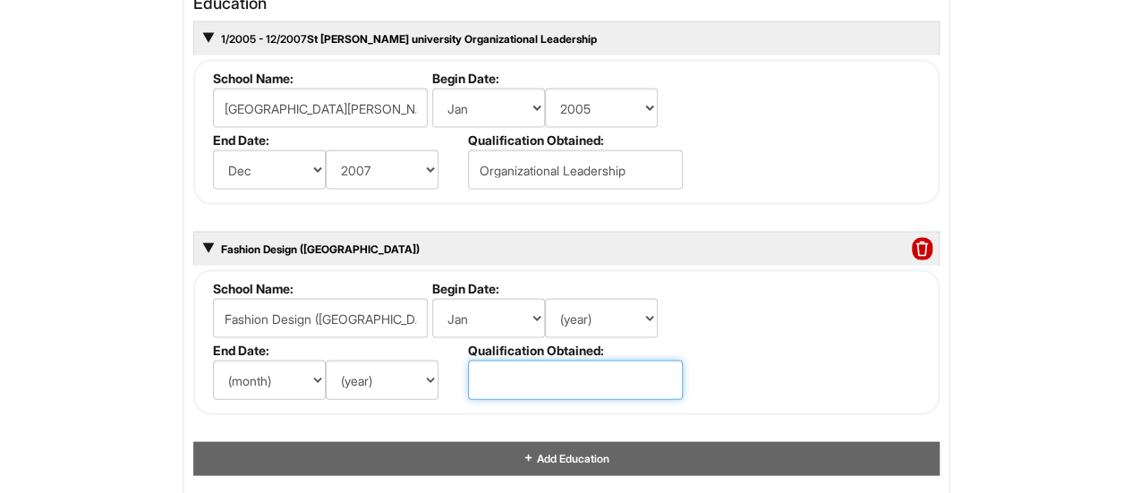
click at [524, 377] on input "text" at bounding box center [575, 379] width 215 height 39
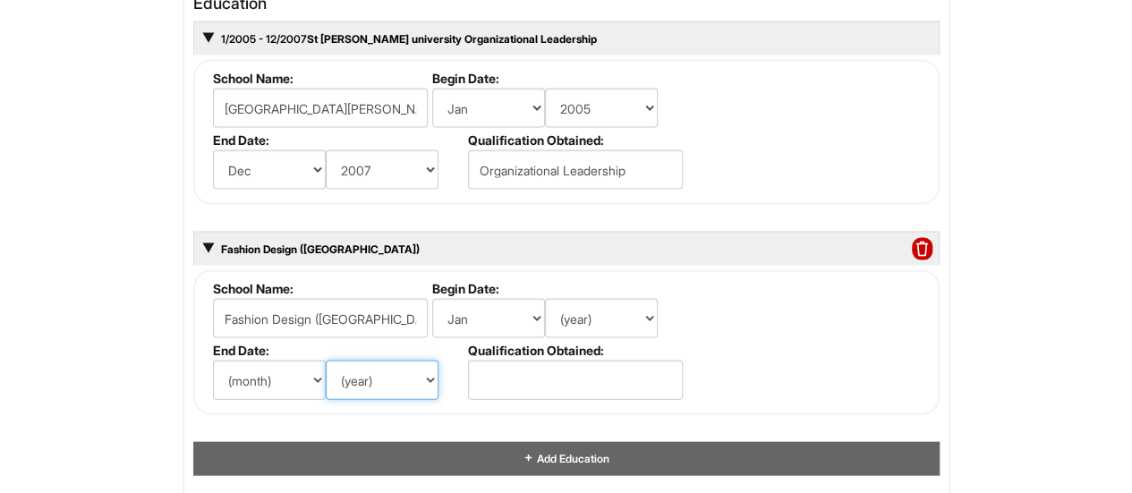
click at [413, 369] on select "(year) 2029 2028 2027 2026 2025 2024 2023 2022 2021 2020 2019 2018 2017 2016 20…" at bounding box center [382, 379] width 113 height 39
select select "1991"
click at [326, 360] on select "(year) 2029 2028 2027 2026 2025 2024 2023 2022 2021 2020 2019 2018 2017 2016 20…" at bounding box center [382, 379] width 113 height 39
click at [627, 311] on select "(year) 2029 2028 2027 2026 2025 2024 2023 2022 2021 2020 2019 2018 2017 2016 20…" at bounding box center [601, 318] width 113 height 39
select select "1989"
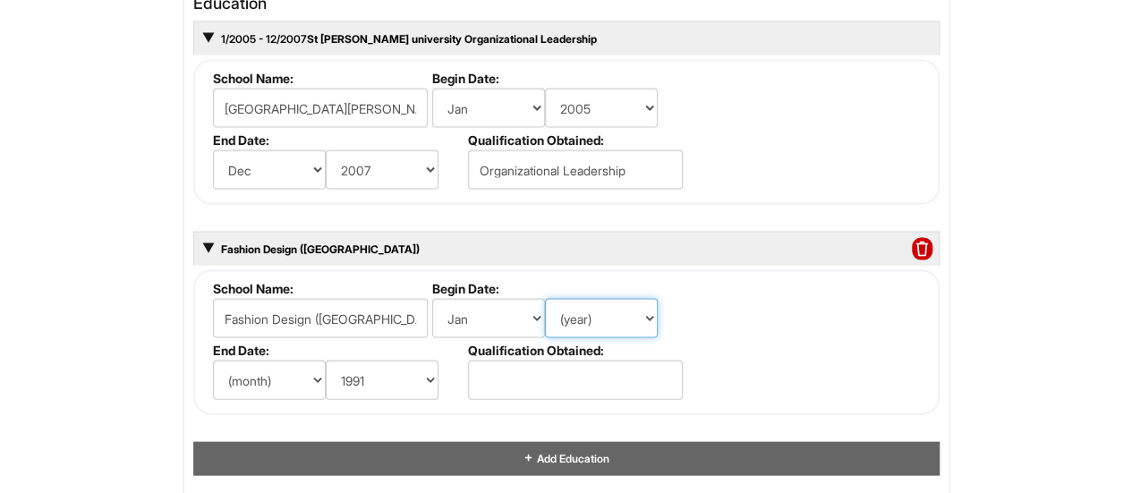
click at [545, 299] on select "(year) 2029 2028 2027 2026 2025 2024 2023 2022 2021 2020 2019 2018 2017 2016 20…" at bounding box center [601, 318] width 113 height 39
click at [629, 312] on select "(year) 2029 2028 2027 2026 2025 2024 2023 2022 2021 2020 2019 2018 2017 2016 20…" at bounding box center [601, 318] width 113 height 39
click at [284, 377] on select "(month) Jan Feb Mar Apr May Jun [DATE] Aug Sep Oct Nov Dec" at bounding box center [269, 379] width 113 height 39
select select "12"
click at [213, 360] on select "(month) Jan Feb Mar Apr May Jun [DATE] Aug Sep Oct Nov Dec" at bounding box center [269, 379] width 113 height 39
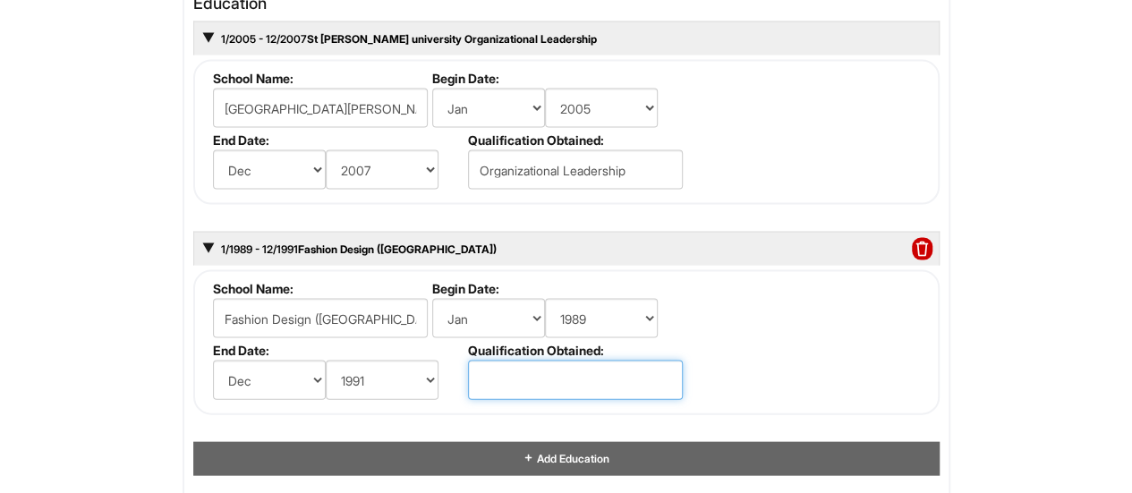
click at [550, 387] on input "text" at bounding box center [575, 379] width 215 height 39
click at [481, 374] on input "Associate" at bounding box center [575, 379] width 215 height 39
click at [662, 368] on input "Fashion Design - Associate" at bounding box center [575, 379] width 215 height 39
click at [556, 370] on input "Fashion Design - Associate" at bounding box center [575, 379] width 215 height 39
click at [659, 376] on input "Fashion Design - Associate" at bounding box center [575, 379] width 215 height 39
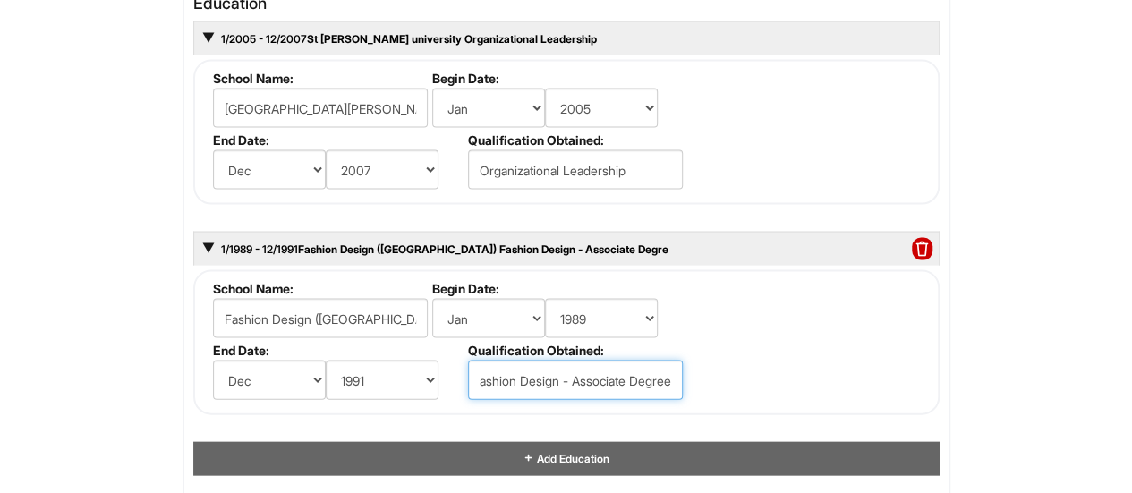
scroll to position [0, 15]
type input "Fashion Design - Associate Degree"
click at [961, 346] on div "Personal Information Last Name * [PERSON_NAME] First Name * Maysa Middle Name E…" at bounding box center [566, 165] width 794 height 3249
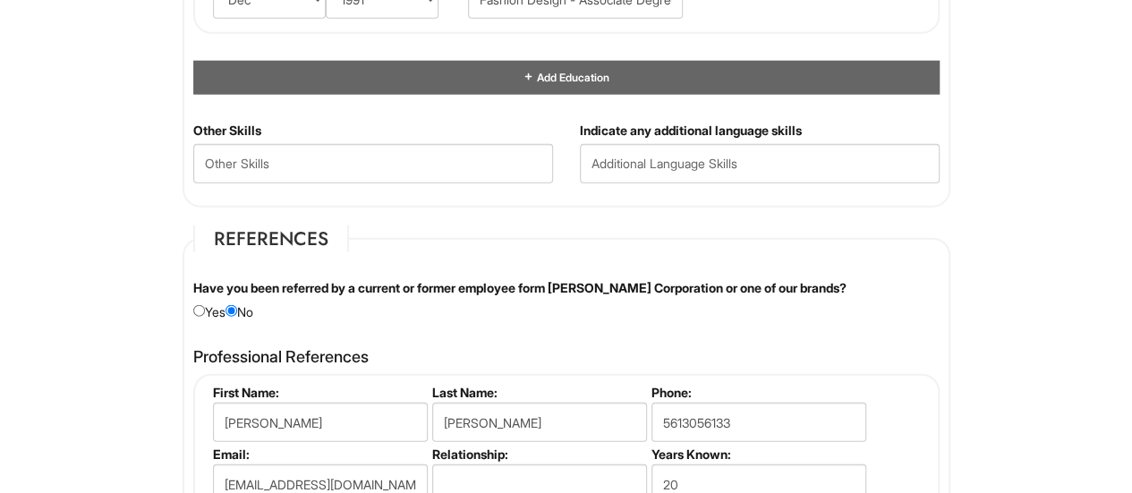
scroll to position [2120, 0]
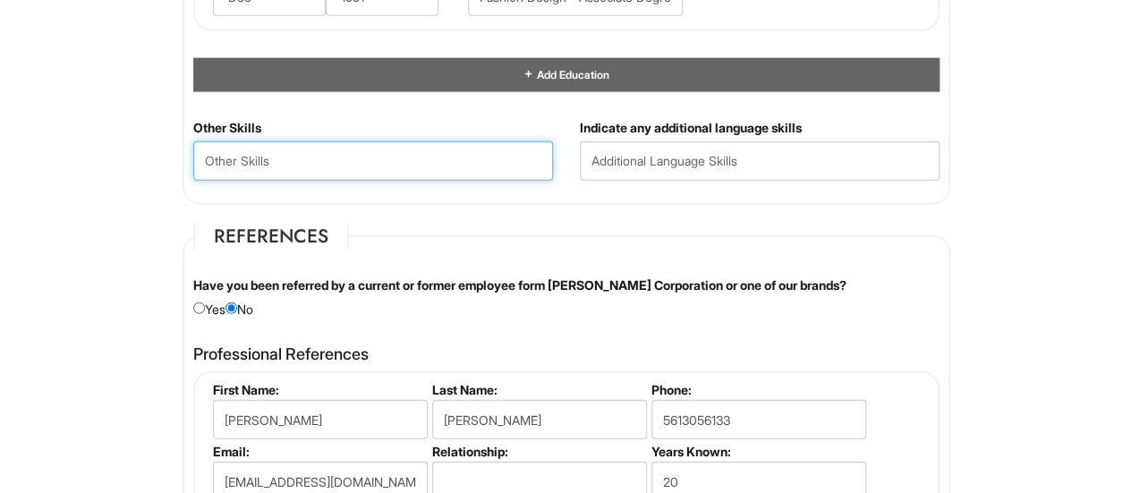
click at [292, 146] on Skills "text" at bounding box center [373, 160] width 360 height 39
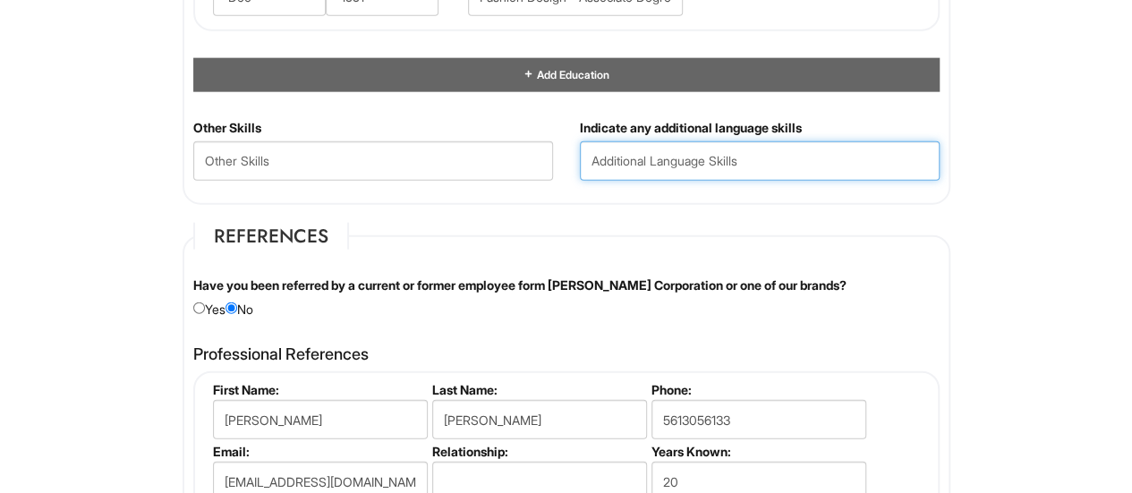
click at [633, 148] on input "text" at bounding box center [760, 160] width 360 height 39
type input "Spanish fluent"
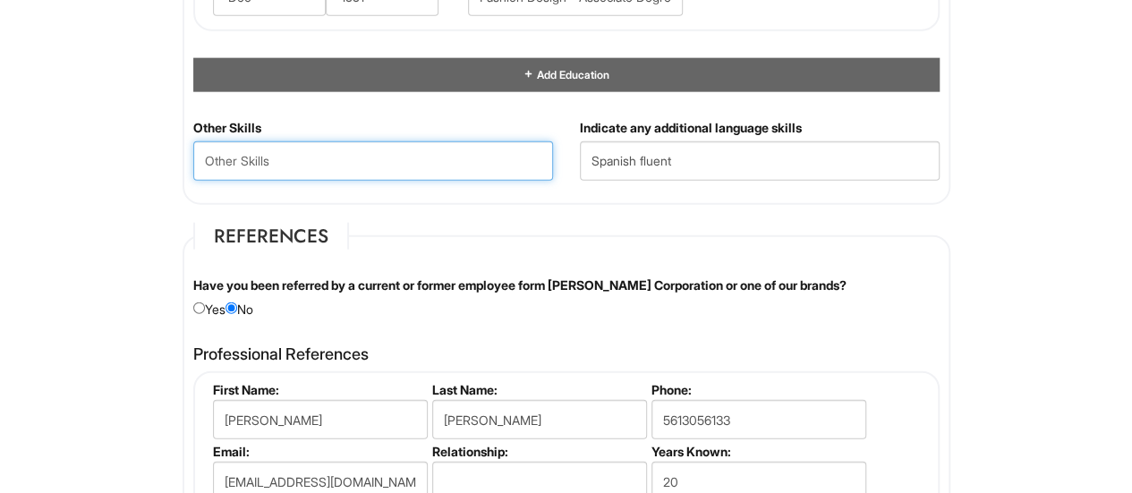
click at [261, 156] on Skills "text" at bounding box center [373, 160] width 360 height 39
click at [385, 157] on Skills "Team work, Critical Thinking" at bounding box center [373, 160] width 360 height 39
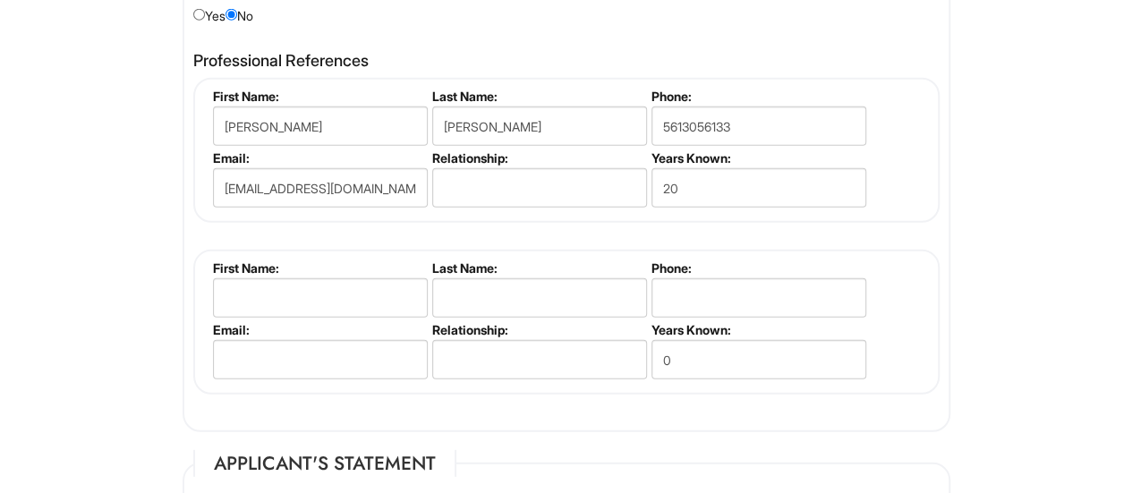
scroll to position [2414, 0]
type Skills "Adaptability, Leadersip, Team work, Critical Thinking,"
click at [309, 297] on input "text" at bounding box center [320, 296] width 215 height 39
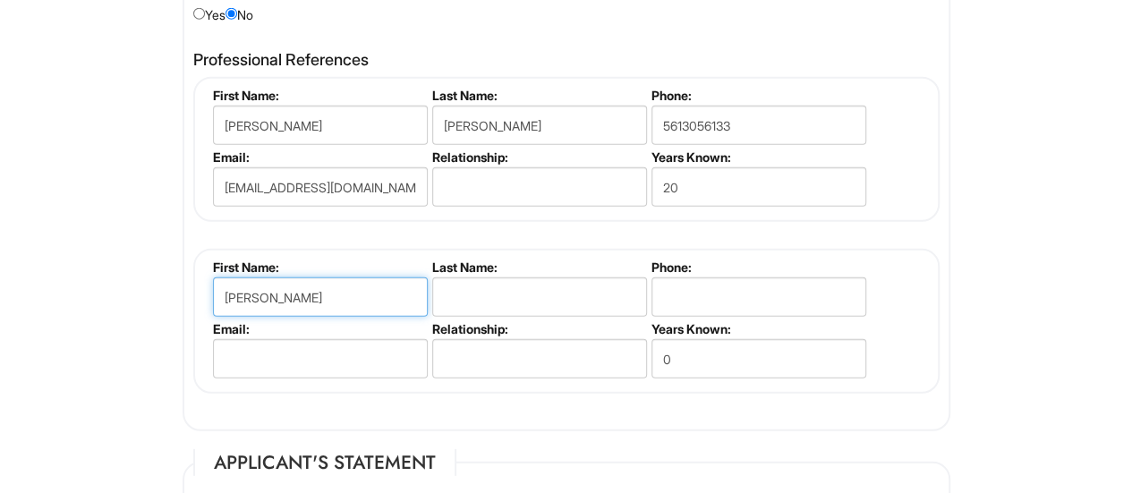
type input "[PERSON_NAME]"
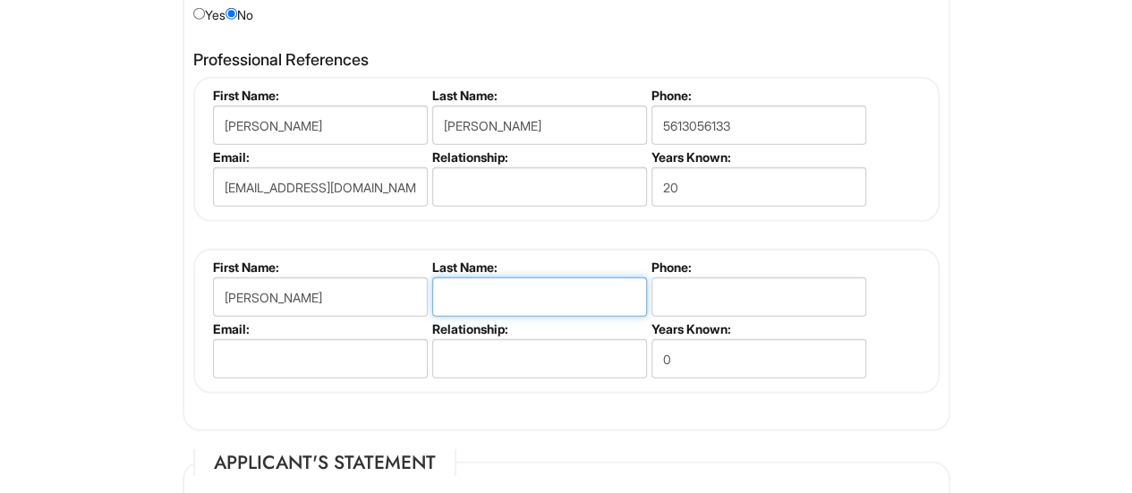
click at [544, 296] on input "text" at bounding box center [539, 296] width 215 height 39
type input "[PERSON_NAME]"
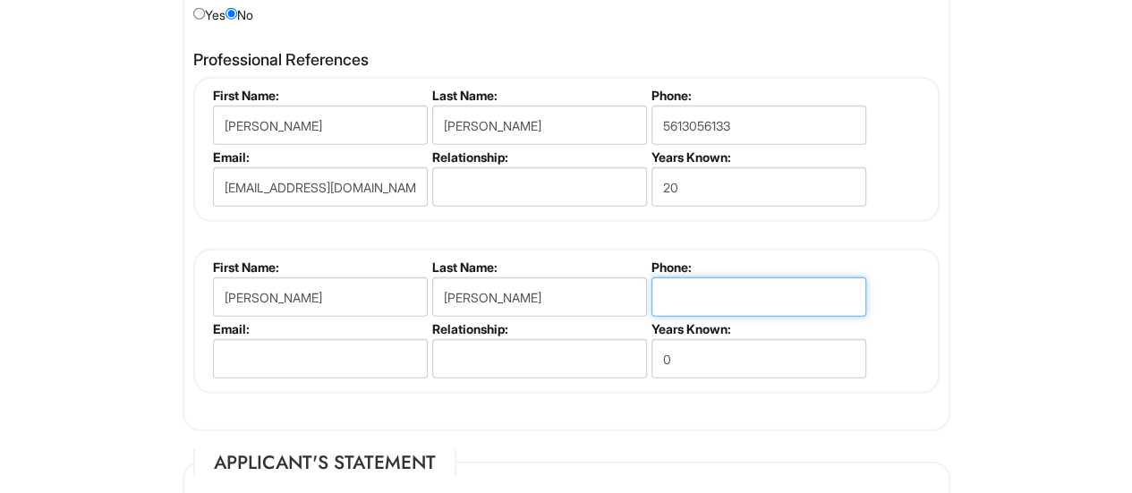
click at [793, 285] on input "tel" at bounding box center [758, 296] width 215 height 39
type input "7868795013"
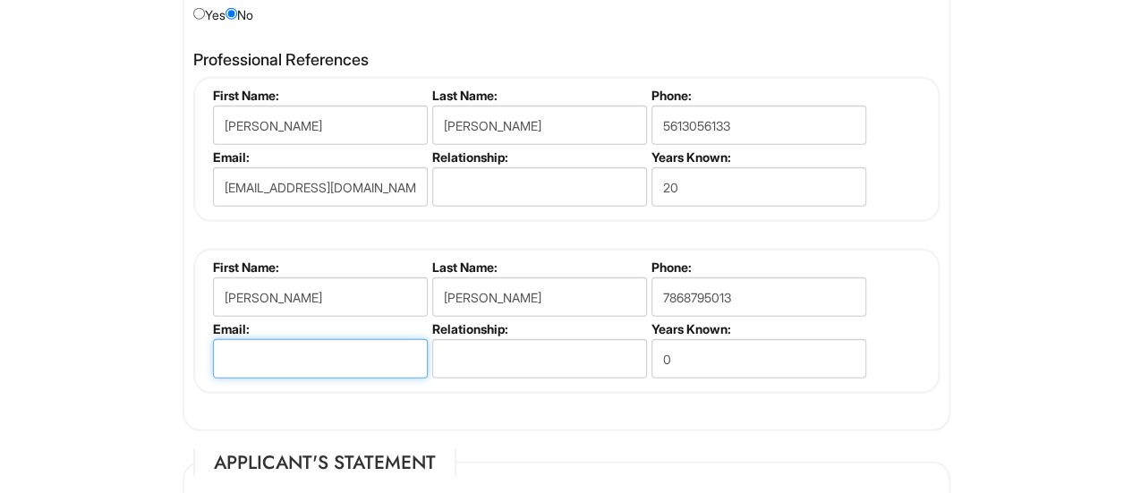
click at [378, 345] on input "email" at bounding box center [320, 358] width 215 height 39
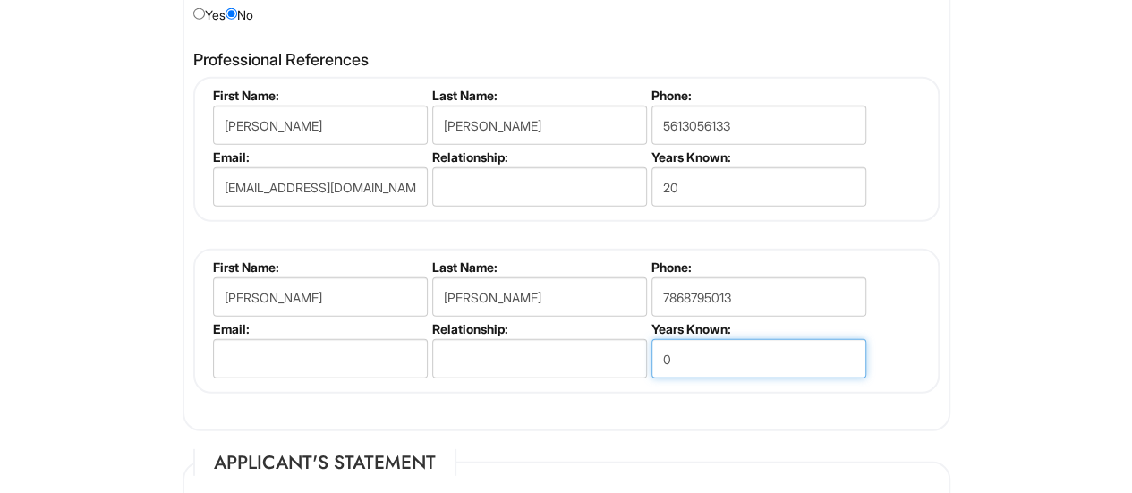
click at [690, 349] on input "0" at bounding box center [758, 358] width 215 height 39
type input "15"
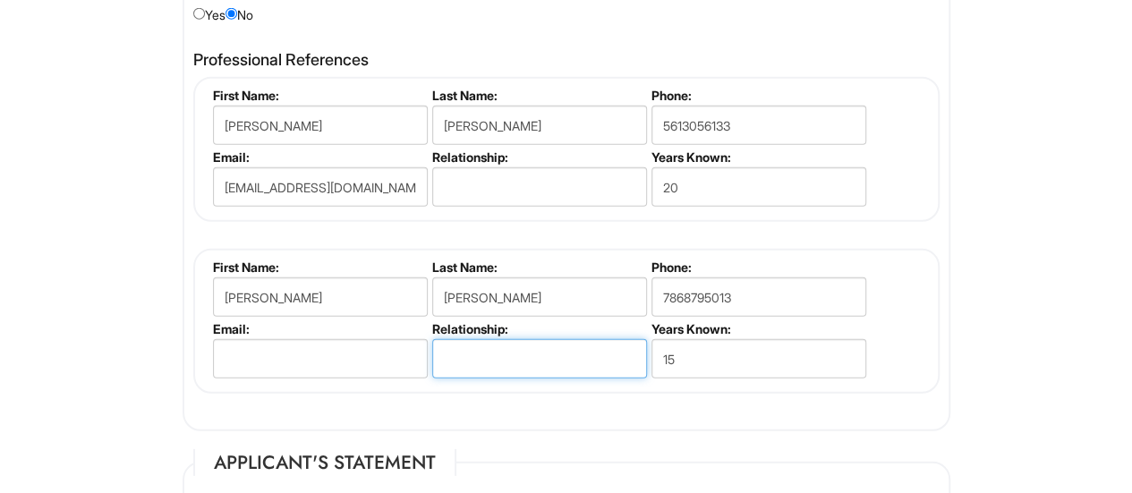
click at [499, 348] on input "text" at bounding box center [539, 358] width 215 height 39
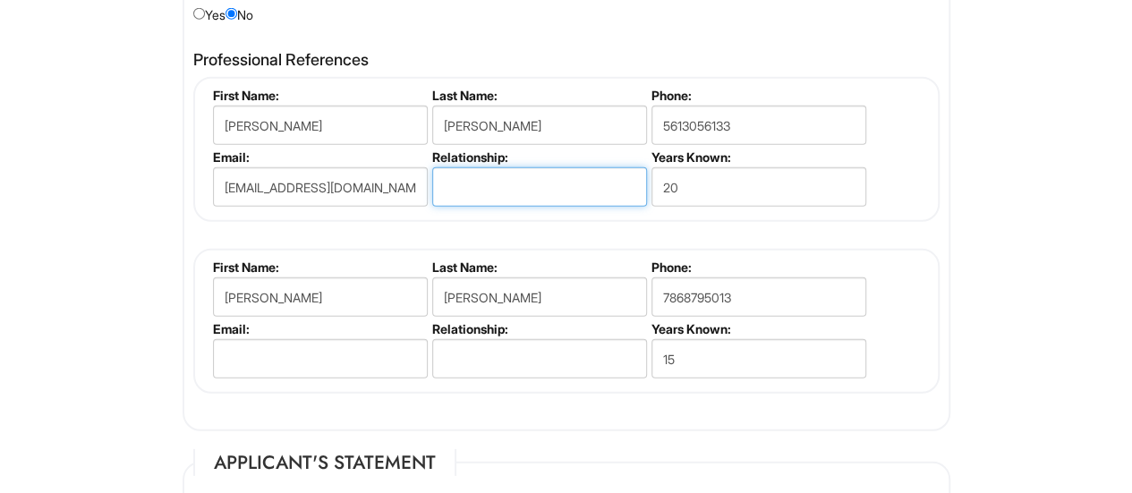
click at [587, 175] on input "text" at bounding box center [539, 186] width 215 height 39
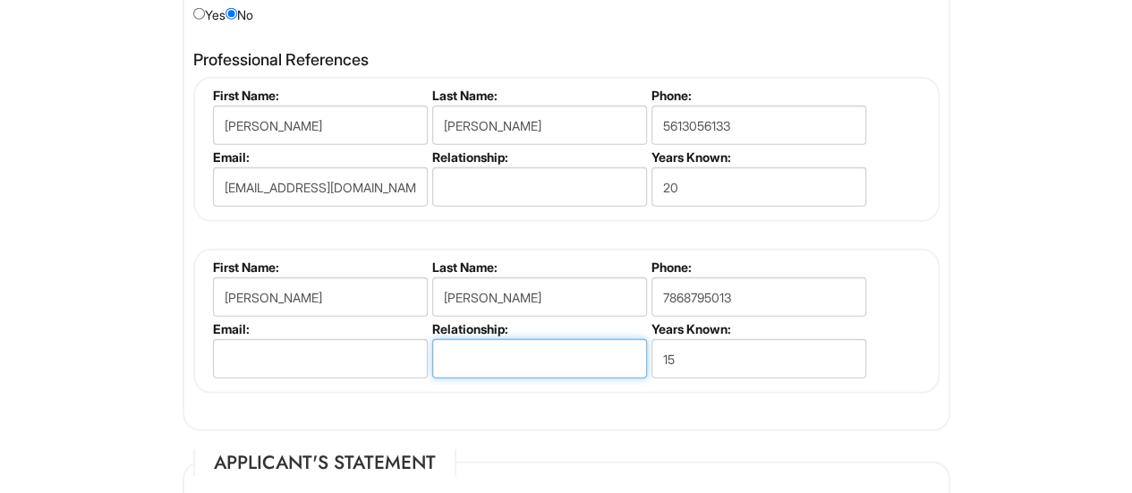
click at [592, 358] on input "text" at bounding box center [539, 358] width 215 height 39
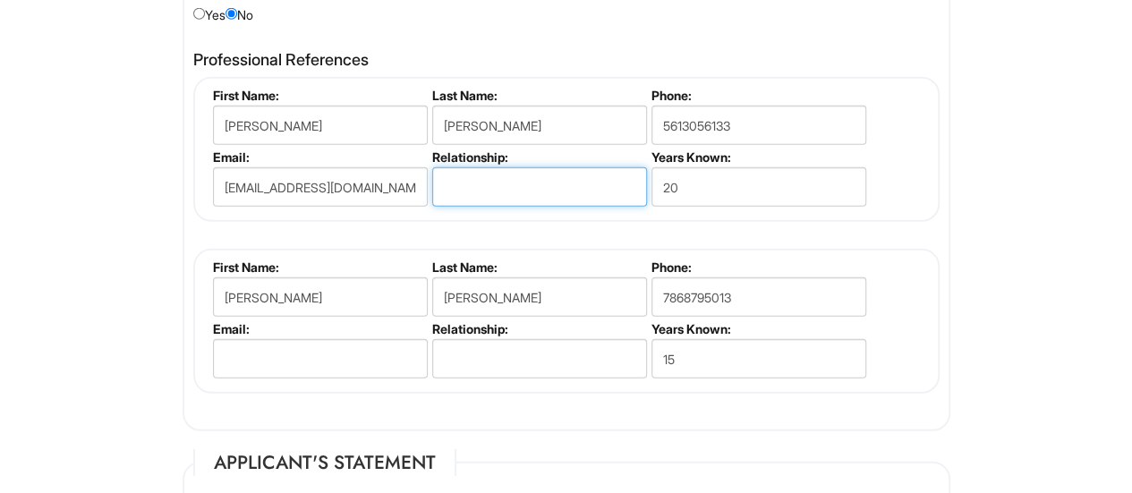
click at [581, 173] on input "text" at bounding box center [539, 186] width 215 height 39
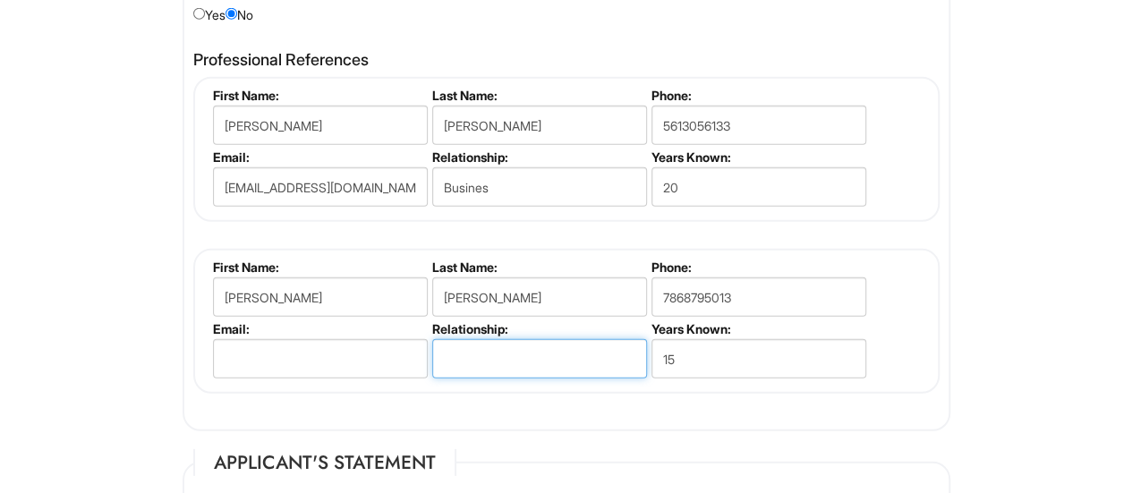
click at [560, 350] on input "text" at bounding box center [539, 358] width 215 height 39
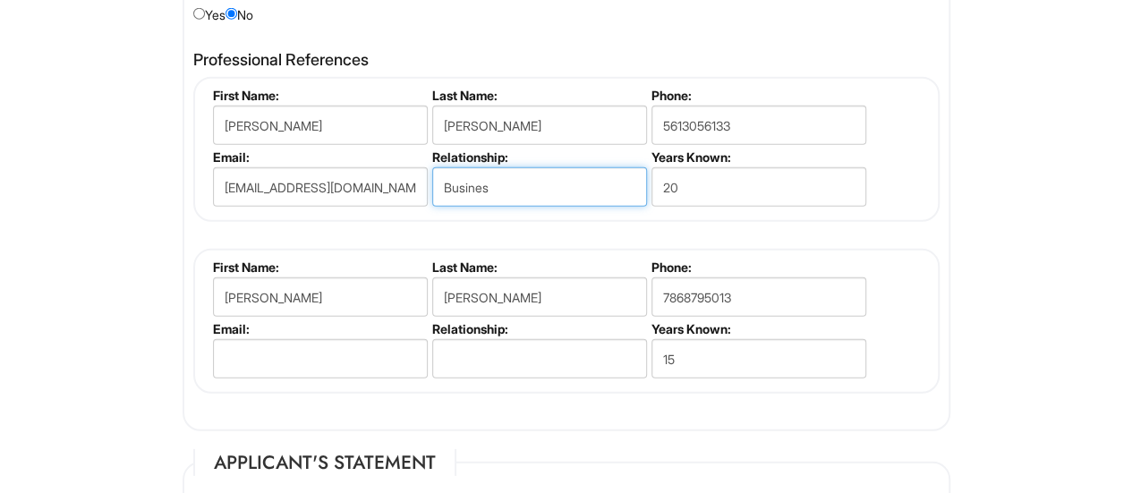
click at [558, 197] on input "Busines" at bounding box center [539, 186] width 215 height 39
type input "B"
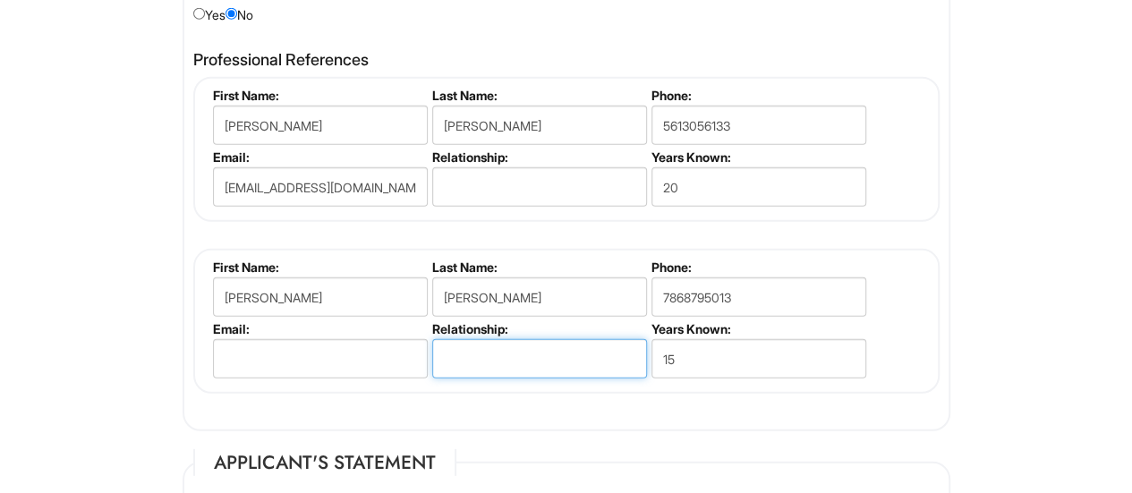
click at [606, 345] on input "text" at bounding box center [539, 358] width 215 height 39
type input "Producer"
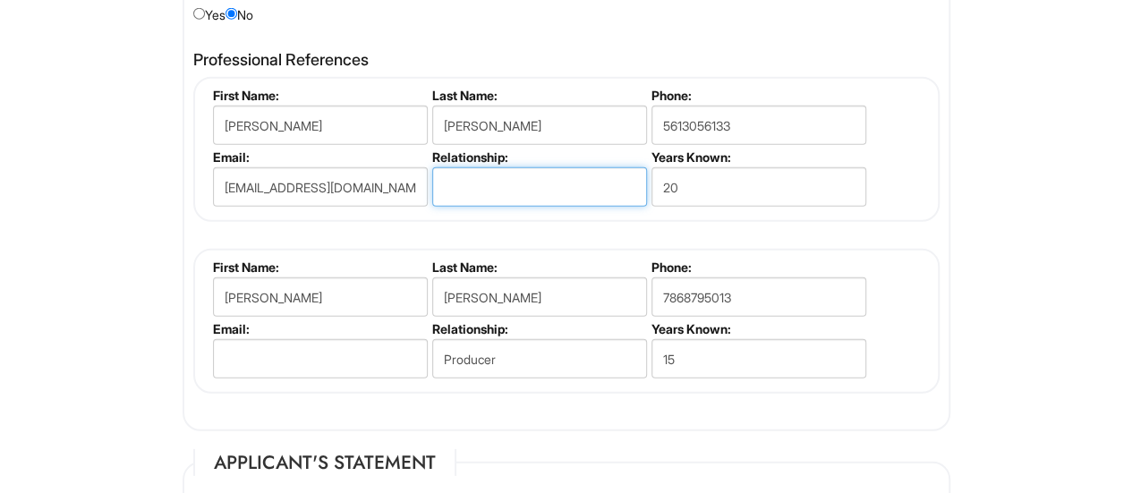
click at [581, 174] on input "text" at bounding box center [539, 186] width 215 height 39
type input "R"
type input "Business"
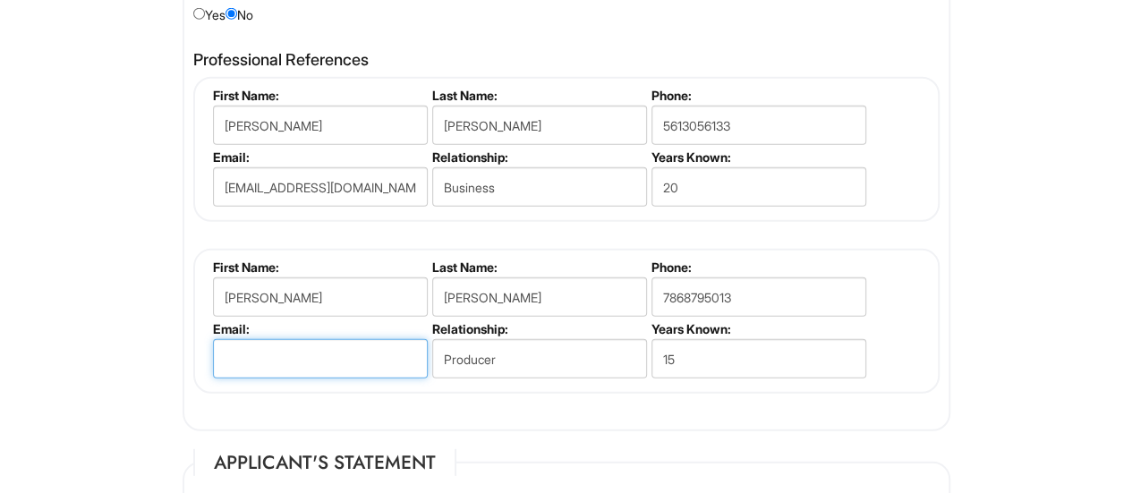
click at [374, 347] on input "email" at bounding box center [320, 358] width 215 height 39
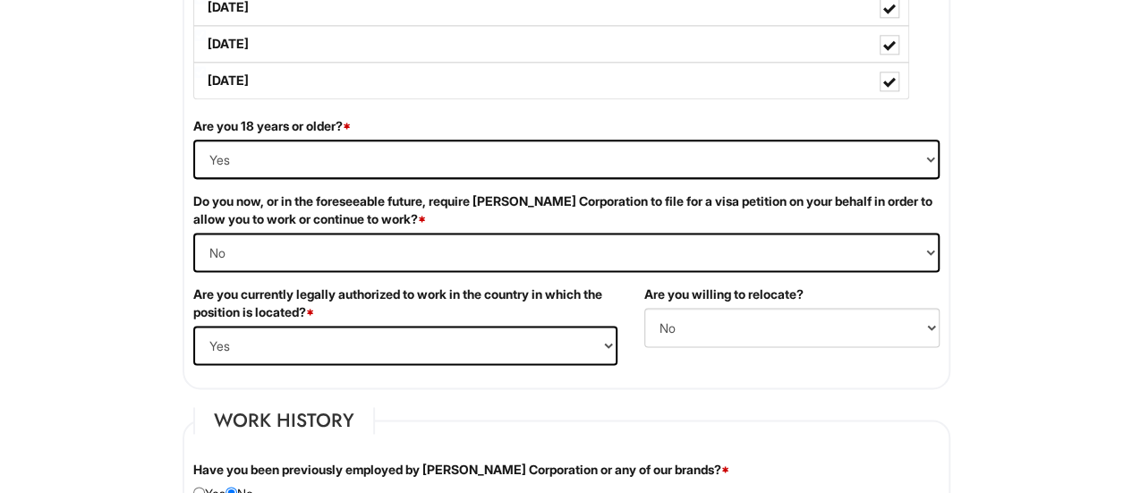
scroll to position [1093, 0]
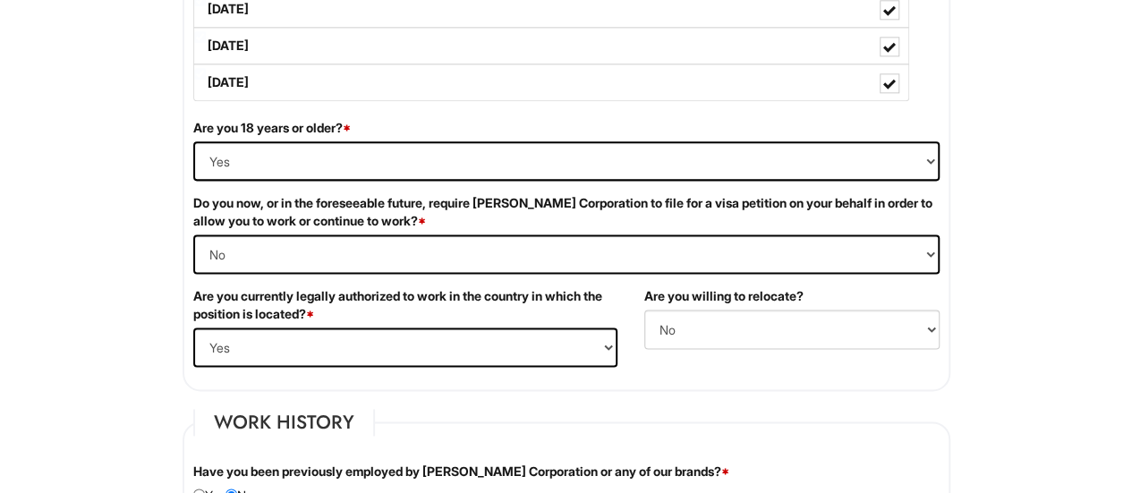
type input "[EMAIL_ADDRESS][DOMAIN_NAME]"
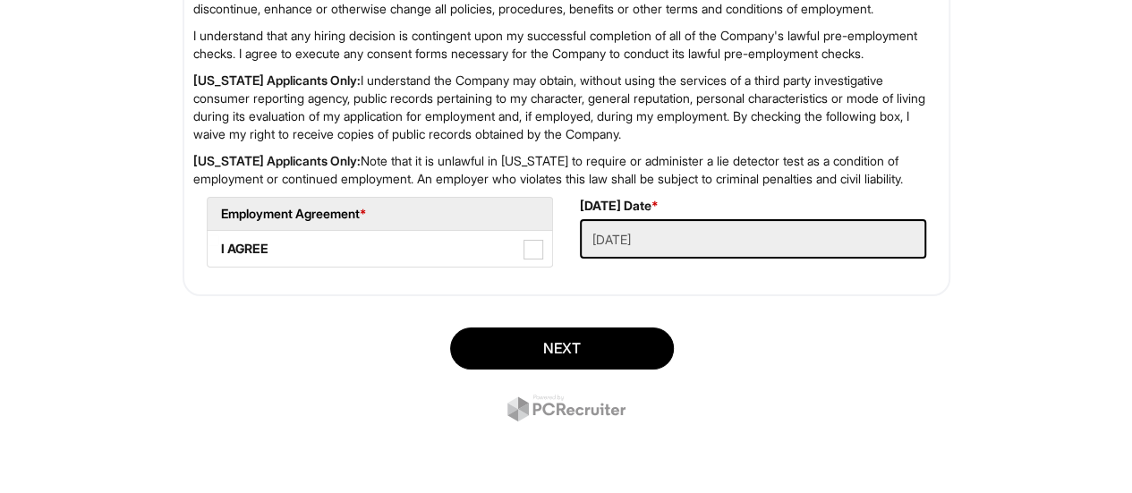
scroll to position [3268, 0]
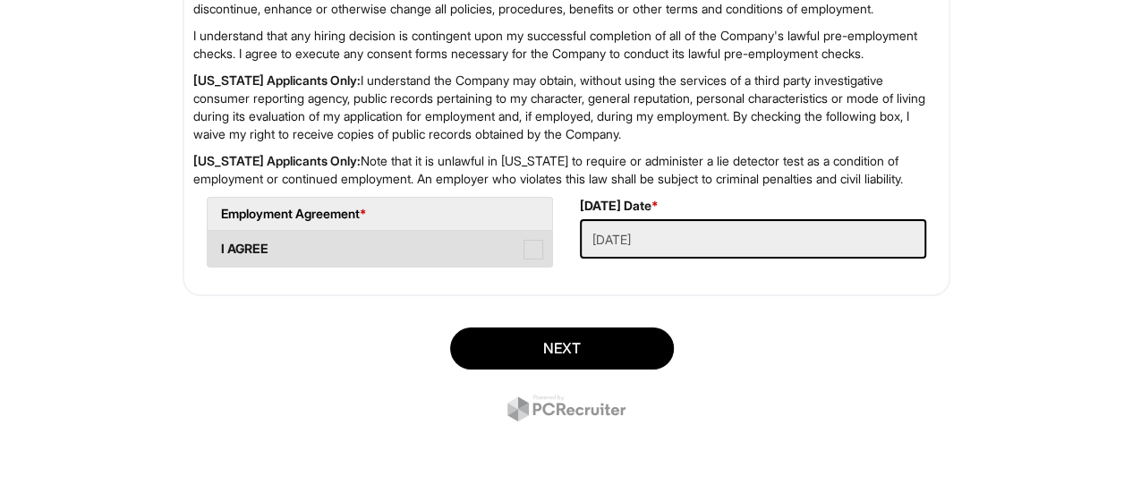
click at [536, 255] on span at bounding box center [533, 250] width 20 height 20
click at [219, 246] on AGREE "I AGREE" at bounding box center [214, 240] width 12 height 12
checkbox AGREE "true"
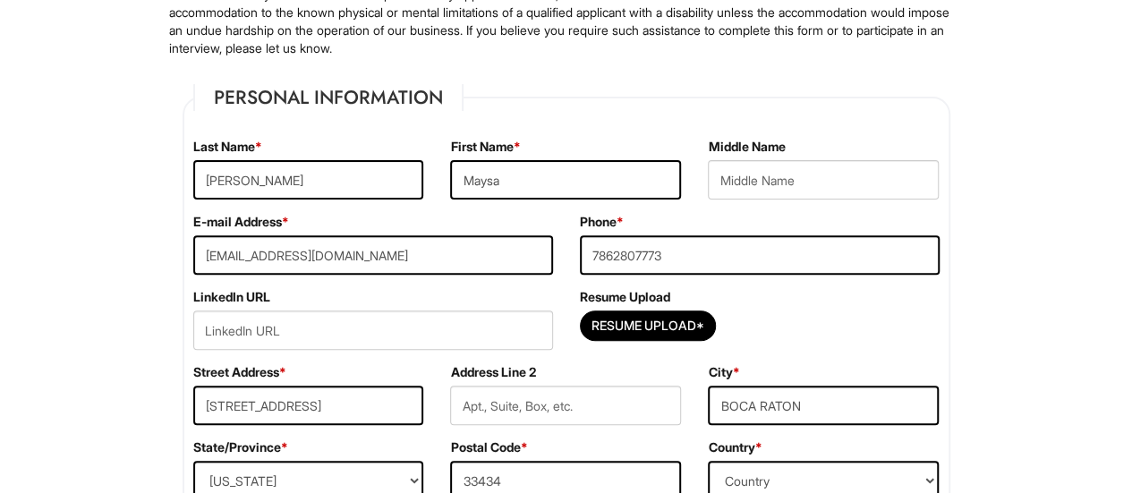
scroll to position [211, 0]
click at [657, 322] on input "Resume Upload*" at bounding box center [648, 325] width 134 height 29
click at [703, 323] on input "Resume Upload*" at bounding box center [648, 325] width 134 height 29
click at [662, 325] on input "Resume Upload*" at bounding box center [648, 325] width 134 height 29
type input "C:\fakepath\MAYSA BARRIAL_RESUME__2025.doc"
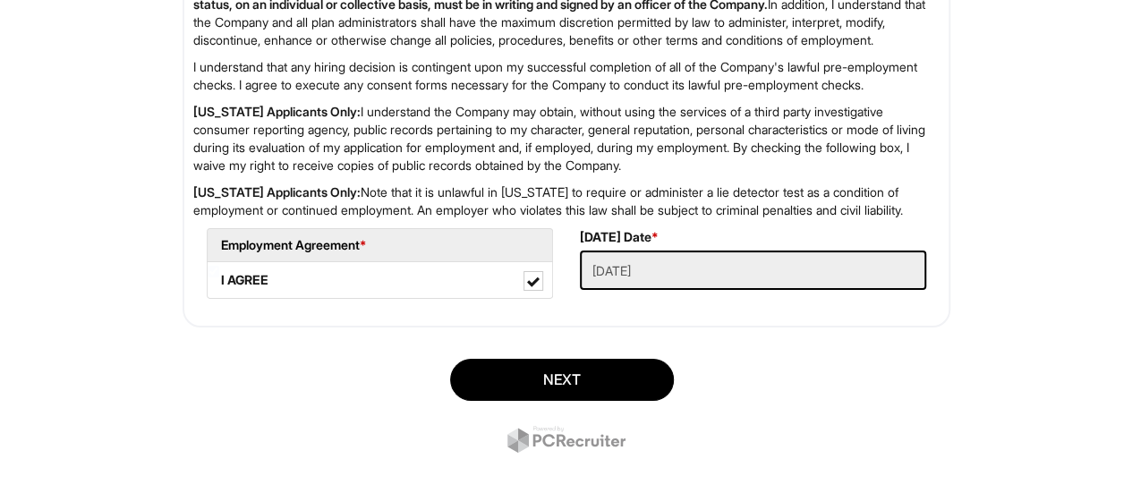
scroll to position [3274, 0]
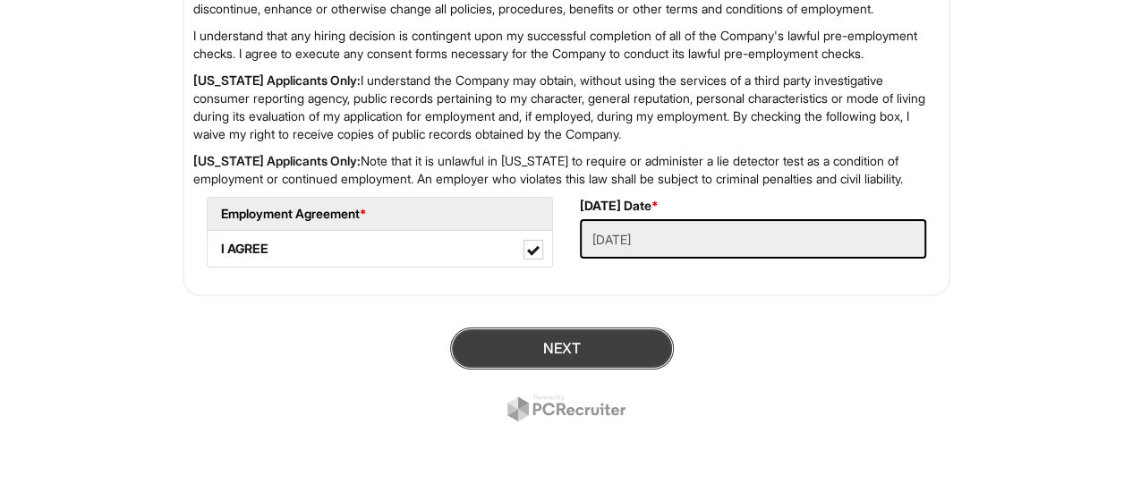
click at [587, 348] on button "Next" at bounding box center [562, 348] width 224 height 42
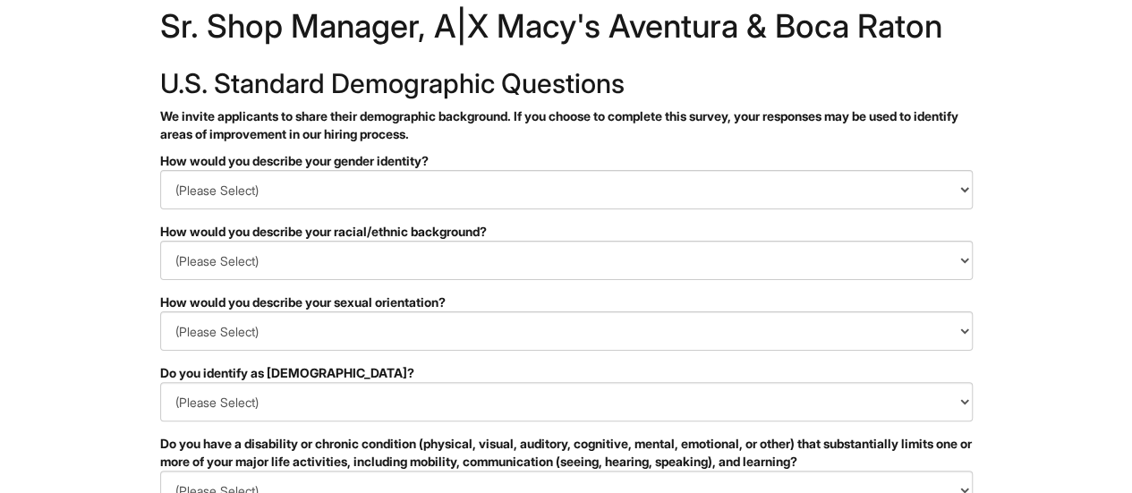
scroll to position [46, 0]
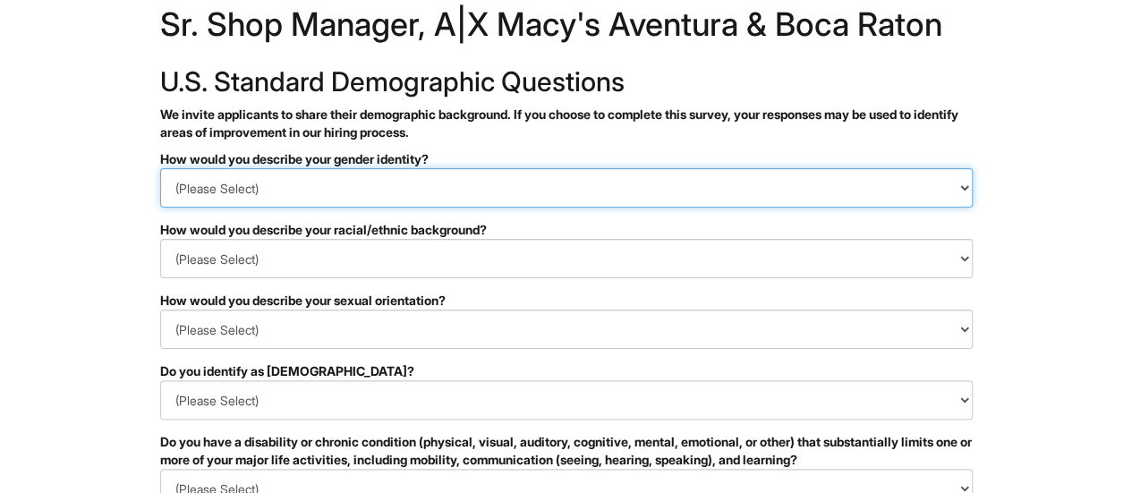
click at [358, 174] on select "(Please Select) Man Woman [DEMOGRAPHIC_DATA] I prefer to self-describe I don't …" at bounding box center [566, 187] width 812 height 39
select select "Woman"
click at [160, 168] on select "(Please Select) Man Woman [DEMOGRAPHIC_DATA] I prefer to self-describe I don't …" at bounding box center [566, 187] width 812 height 39
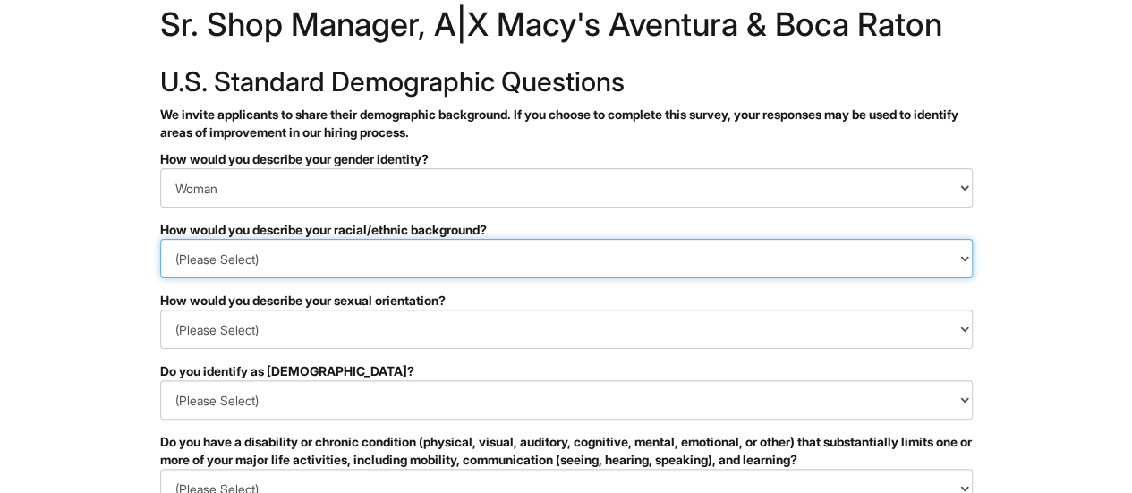
click at [300, 273] on select "(Please Select) [DEMOGRAPHIC_DATA] or of [DEMOGRAPHIC_DATA] descent [DEMOGRAPHI…" at bounding box center [566, 258] width 812 height 39
select select "Hispanic, Latinx or of Spanish Origin"
click at [160, 239] on select "(Please Select) Black or of African descent East Asian Hispanic, Latinx or of S…" at bounding box center [566, 258] width 812 height 39
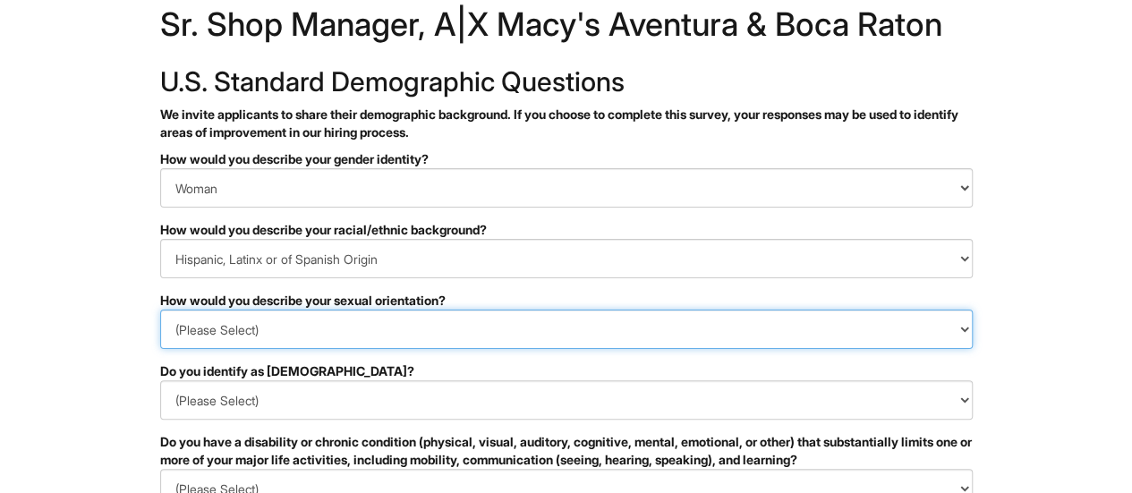
click at [312, 325] on select "(Please Select) Asexual Bisexual and/or pansexual Gay Heterosexual Lesbian Quee…" at bounding box center [566, 328] width 812 height 39
select select "Heterosexual"
click at [160, 309] on select "(Please Select) Asexual Bisexual and/or pansexual Gay Heterosexual Lesbian Quee…" at bounding box center [566, 328] width 812 height 39
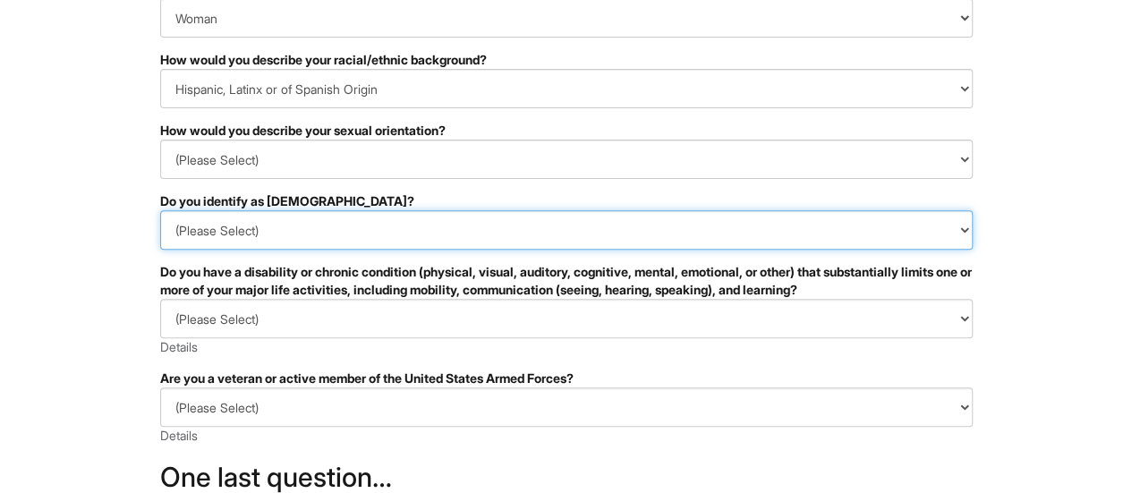
click at [289, 237] on select "(Please Select) Yes No I prefer to self-describe I don't wish to answer" at bounding box center [566, 229] width 812 height 39
select select "No"
click at [160, 210] on select "(Please Select) Yes No I prefer to self-describe I don't wish to answer" at bounding box center [566, 229] width 812 height 39
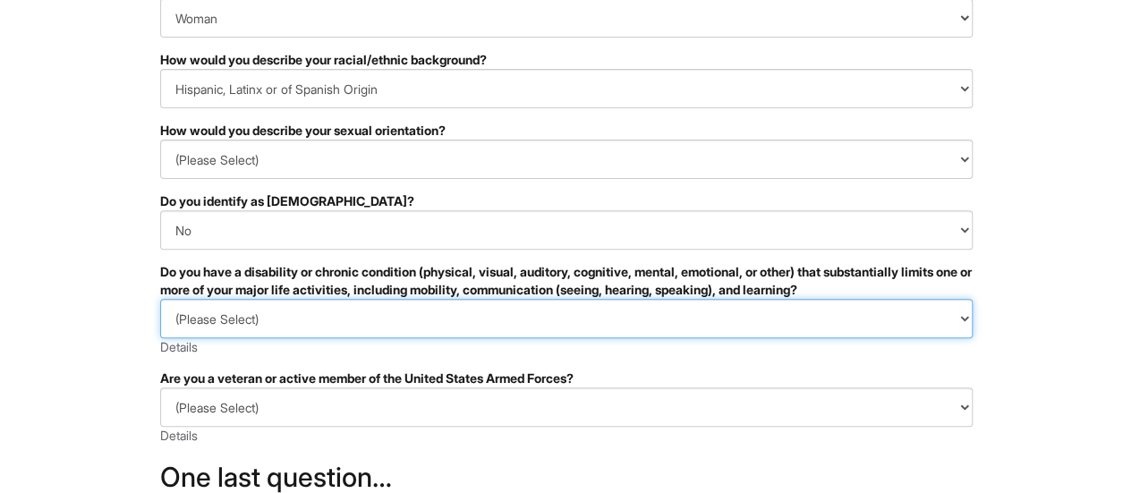
click at [284, 319] on select "(Please Select) YES, I HAVE A DISABILITY (or previously had a disability) NO, I…" at bounding box center [566, 318] width 812 height 39
select select "NO, I DON'T HAVE A DISABILITY"
click at [160, 299] on select "(Please Select) YES, I HAVE A DISABILITY (or previously had a disability) NO, I…" at bounding box center [566, 318] width 812 height 39
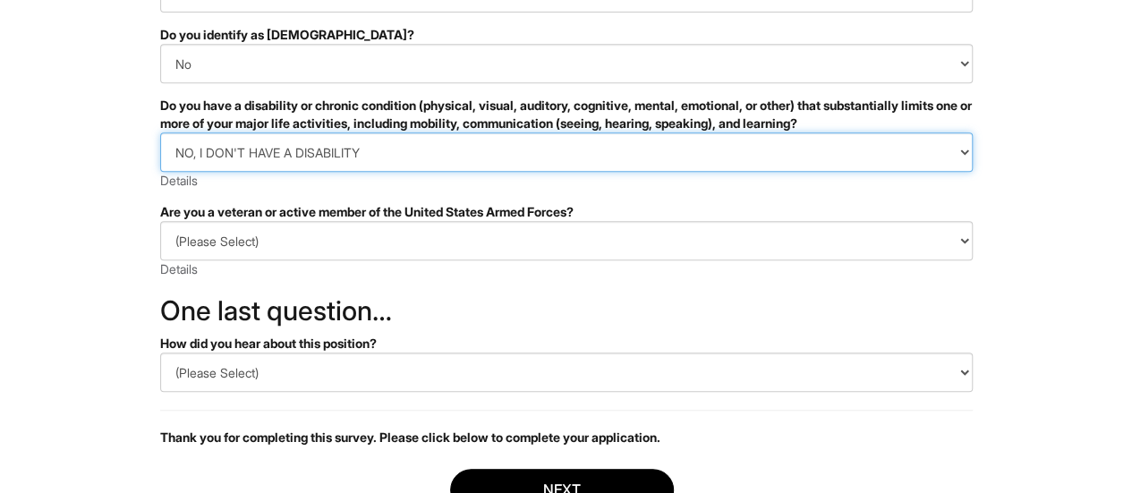
scroll to position [383, 0]
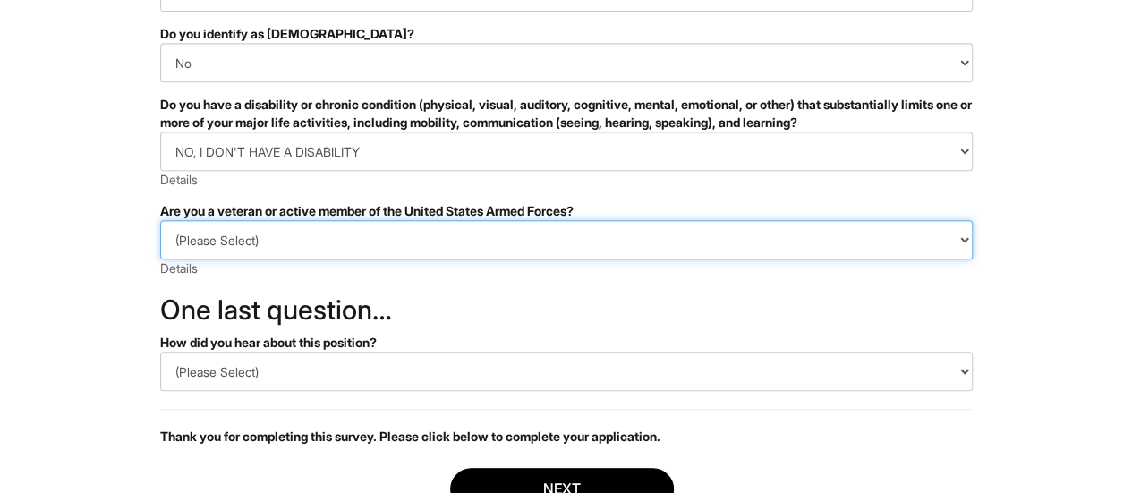
click at [272, 246] on select "(Please Select) I IDENTIFY AS ONE OR MORE OF THE CLASSIFICATIONS OF PROTECTED V…" at bounding box center [566, 239] width 812 height 39
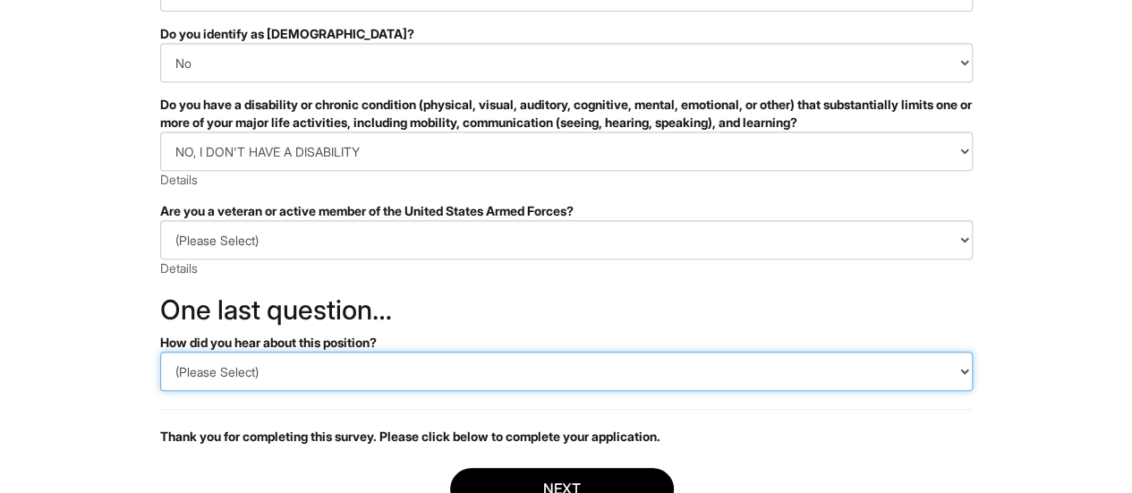
click at [263, 375] on select "(Please Select) CareerBuilder Indeed LinkedIn Monster Referral Other" at bounding box center [566, 371] width 812 height 39
select select "Indeed"
click at [160, 352] on select "(Please Select) CareerBuilder Indeed LinkedIn Monster Referral Other" at bounding box center [566, 371] width 812 height 39
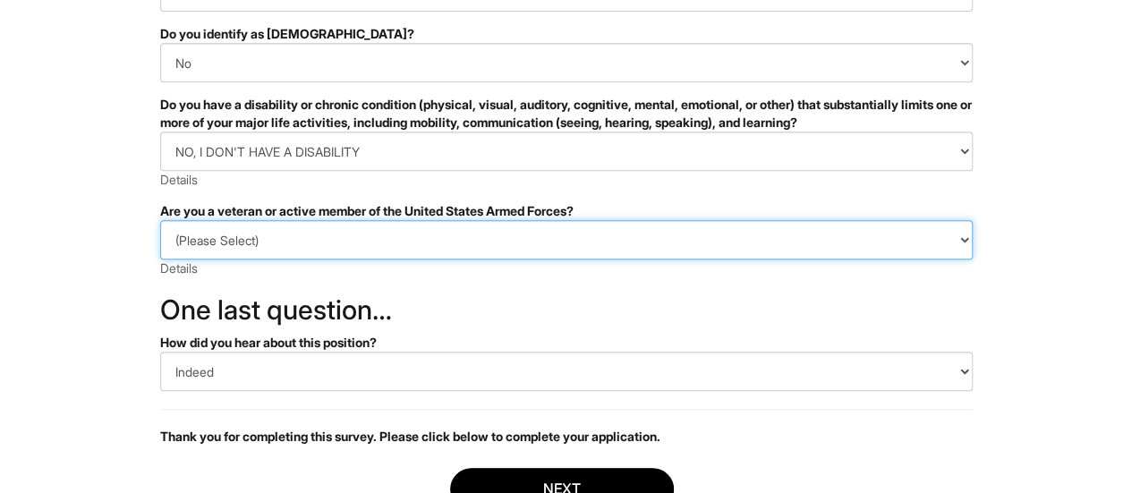
click at [265, 237] on select "(Please Select) I IDENTIFY AS ONE OR MORE OF THE CLASSIFICATIONS OF PROTECTED V…" at bounding box center [566, 239] width 812 height 39
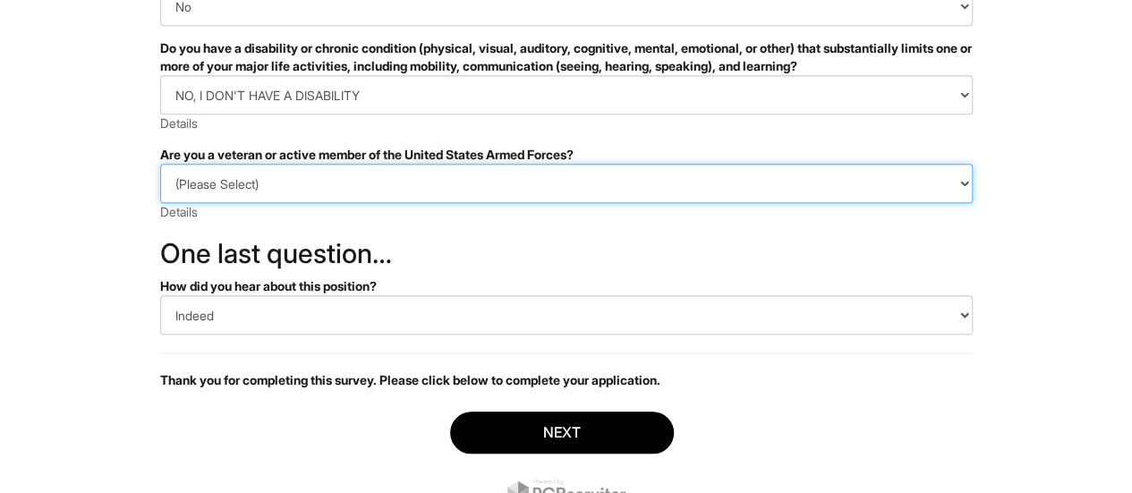
scroll to position [440, 0]
click at [958, 180] on select "(Please Select) I IDENTIFY AS ONE OR MORE OF THE CLASSIFICATIONS OF PROTECTED V…" at bounding box center [566, 182] width 812 height 39
select select "I AM NOT A PROTECTED VETERAN"
click at [160, 163] on select "(Please Select) I IDENTIFY AS ONE OR MORE OF THE CLASSIFICATIONS OF PROTECTED V…" at bounding box center [566, 182] width 812 height 39
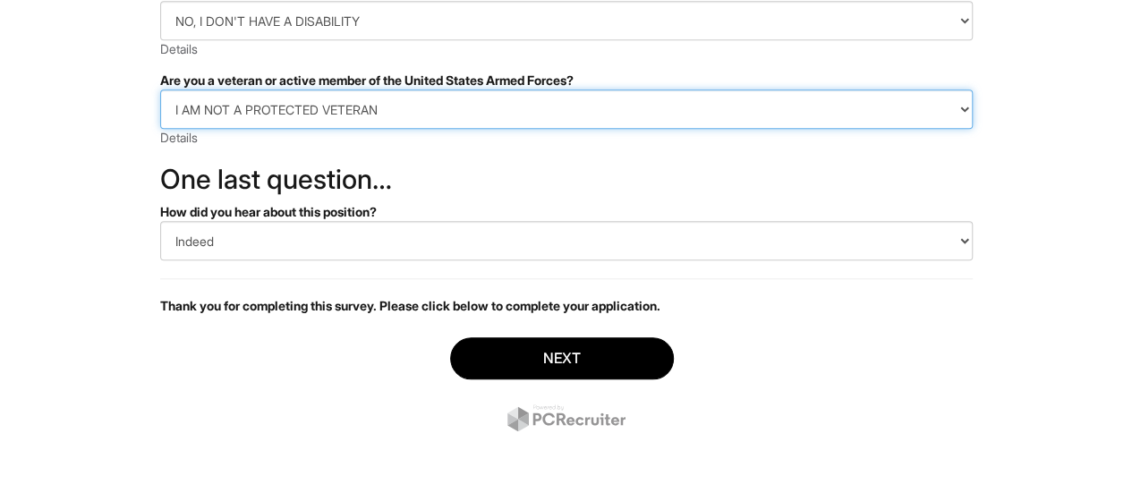
scroll to position [513, 0]
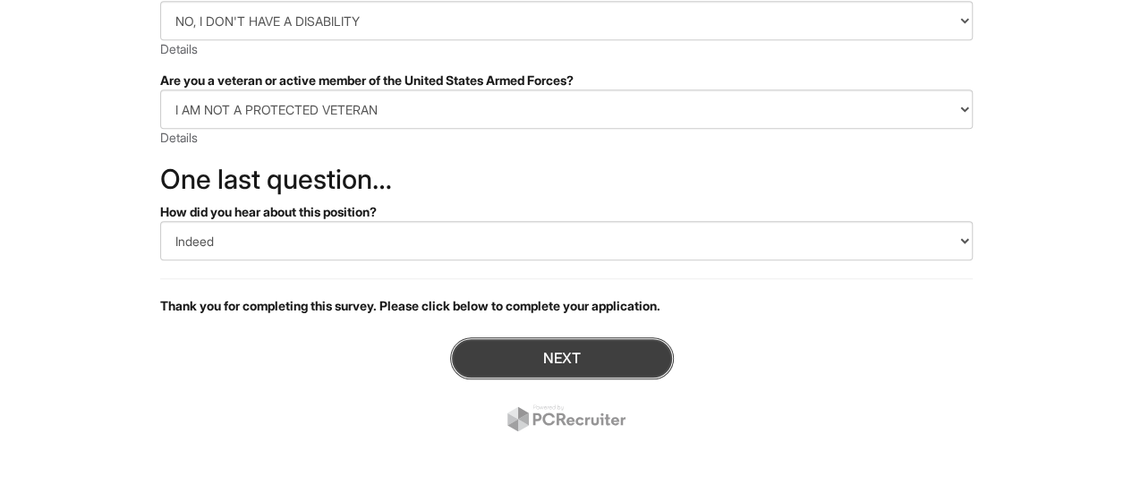
click at [578, 355] on button "Next" at bounding box center [562, 358] width 224 height 42
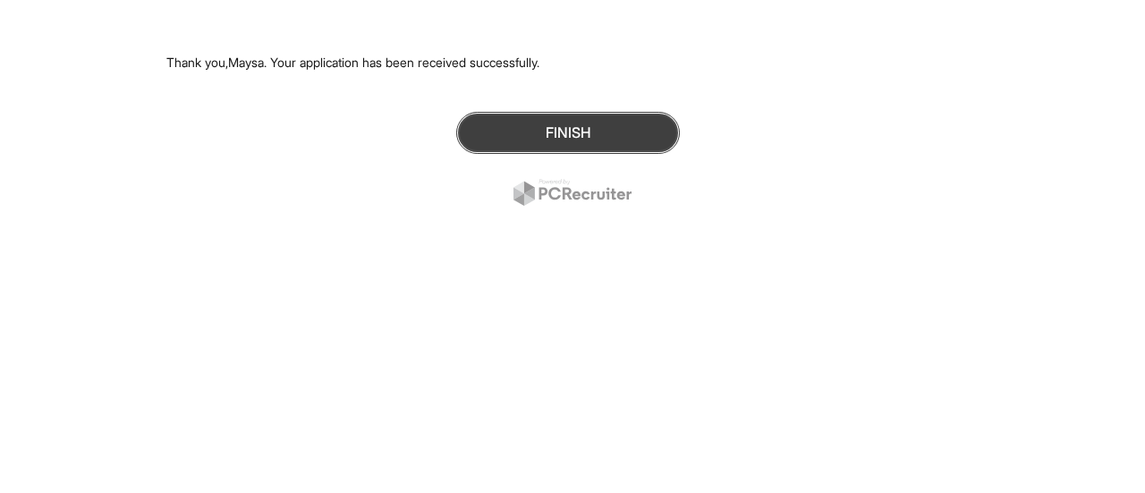
click at [581, 144] on button "Finish" at bounding box center [568, 133] width 224 height 42
